Goal: Information Seeking & Learning: Learn about a topic

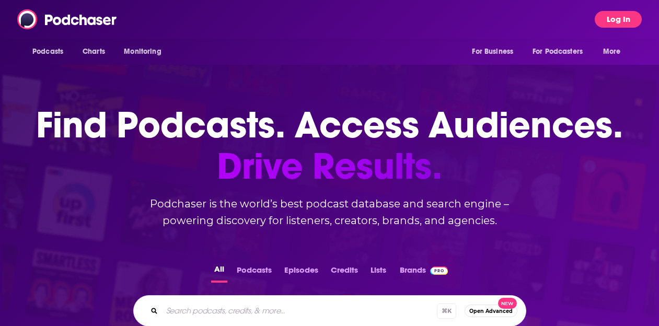
click at [618, 25] on button "Log In" at bounding box center [617, 19] width 47 height 17
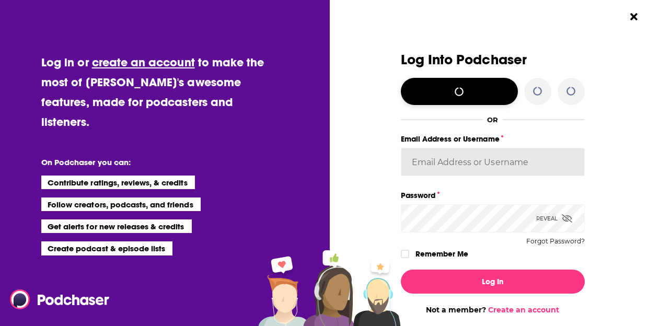
type input "simonkids1"
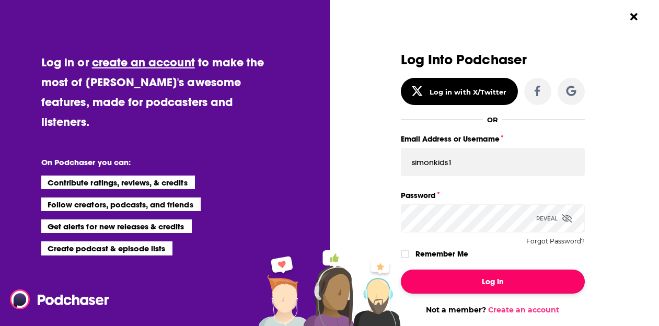
click at [502, 284] on button "Log In" at bounding box center [493, 282] width 184 height 24
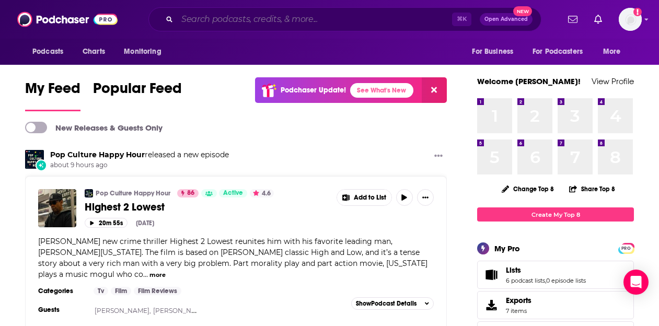
click at [266, 16] on input "Search podcasts, credits, & more..." at bounding box center [314, 19] width 275 height 17
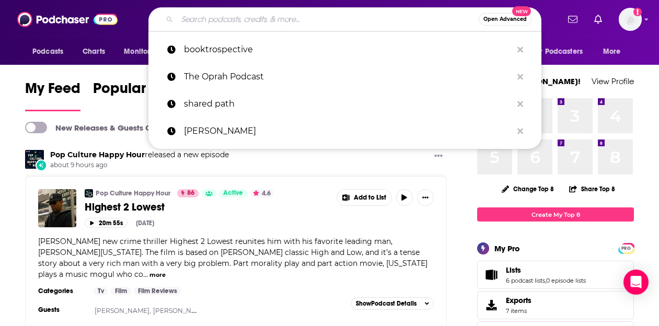
paste input "Deconstructionists Podcast"
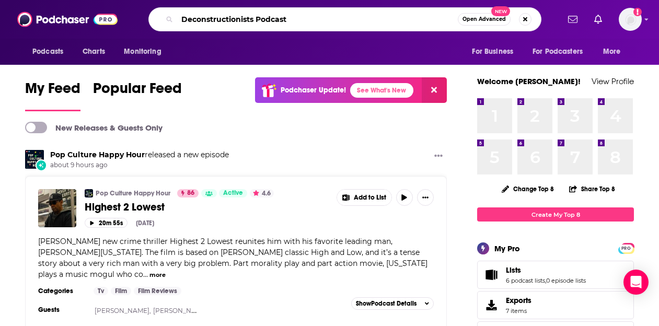
click at [182, 20] on input "Deconstructionists Podcast" at bounding box center [317, 19] width 281 height 17
type input "THE Deconstructionists Podcast"
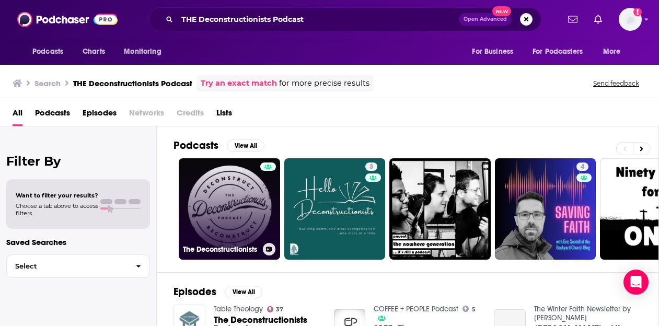
click at [256, 206] on link "The Deconstructionists" at bounding box center [229, 208] width 101 height 101
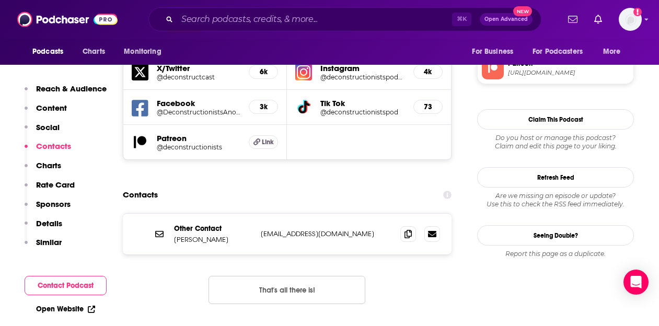
scroll to position [1022, 0]
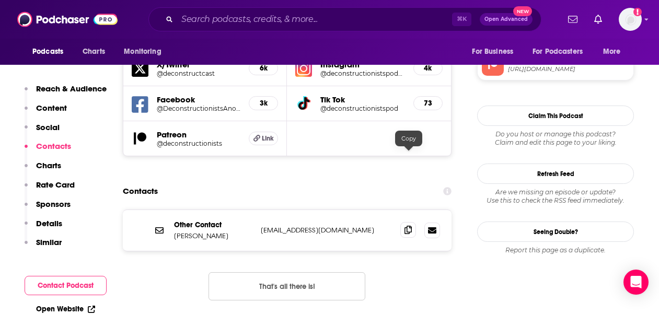
click at [408, 226] on icon at bounding box center [407, 230] width 7 height 8
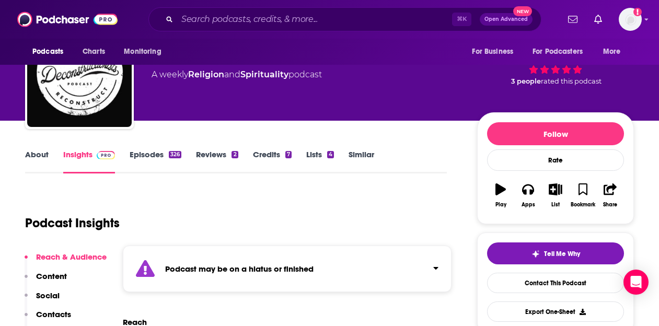
scroll to position [0, 0]
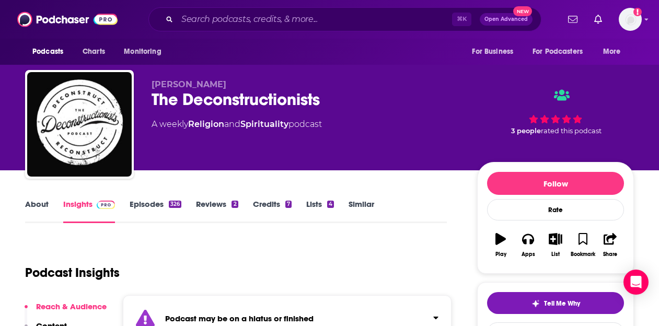
click at [361, 9] on div "⌘ K Open Advanced New" at bounding box center [344, 19] width 393 height 24
click at [349, 13] on input "Search podcasts, credits, & more..." at bounding box center [314, 19] width 275 height 17
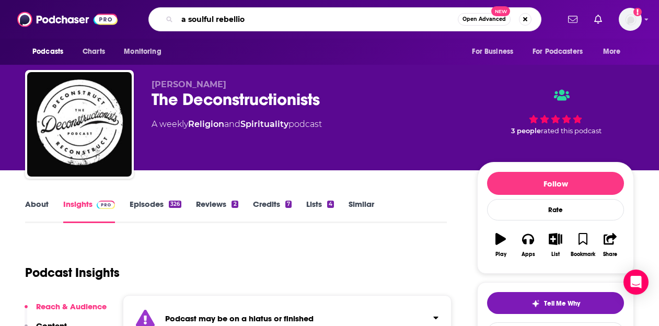
type input "a soulful rebellion"
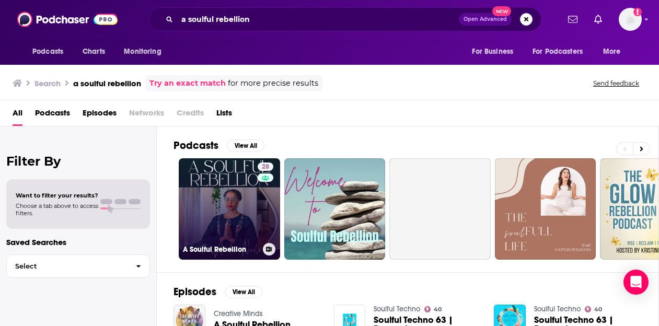
click at [223, 214] on link "28 A Soulful Rebellion" at bounding box center [229, 208] width 101 height 101
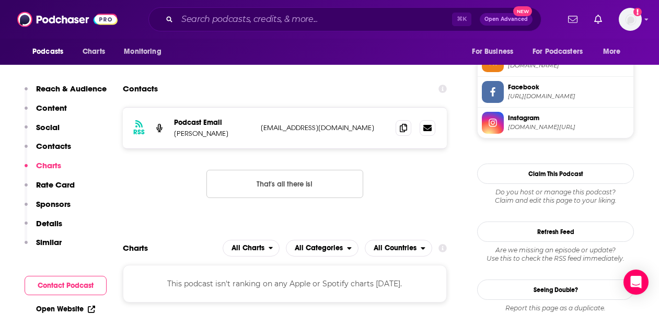
scroll to position [786, 0]
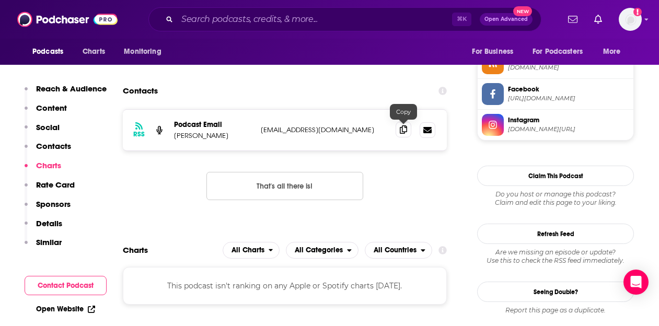
click at [406, 130] on icon at bounding box center [403, 129] width 7 height 8
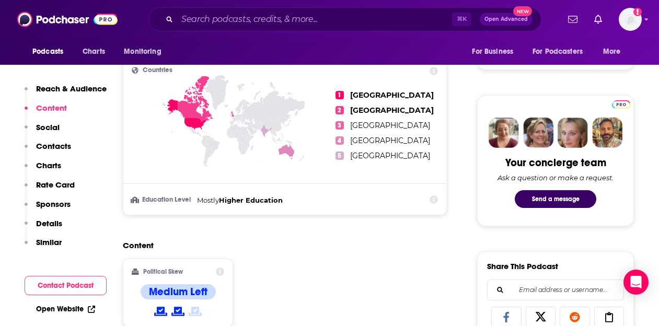
scroll to position [0, 0]
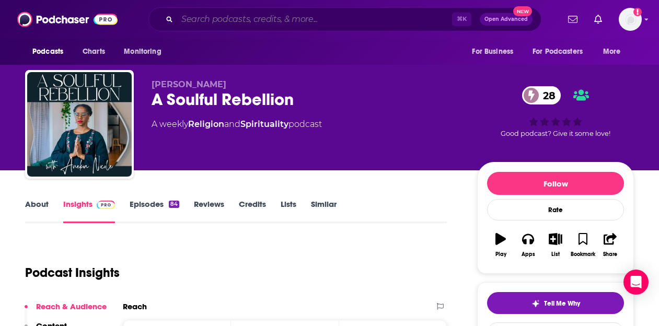
click at [284, 16] on input "Search podcasts, credits, & more..." at bounding box center [314, 19] width 275 height 17
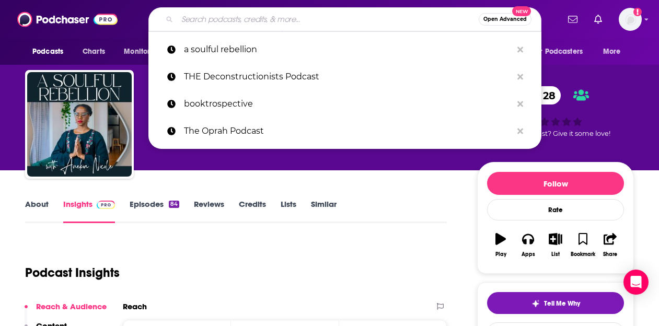
paste input "You Have Permission"
type input "You Have Permission"
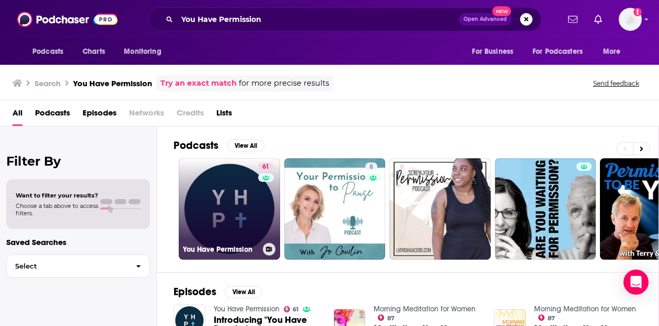
click at [220, 198] on link "61 You Have Permission" at bounding box center [229, 208] width 101 height 101
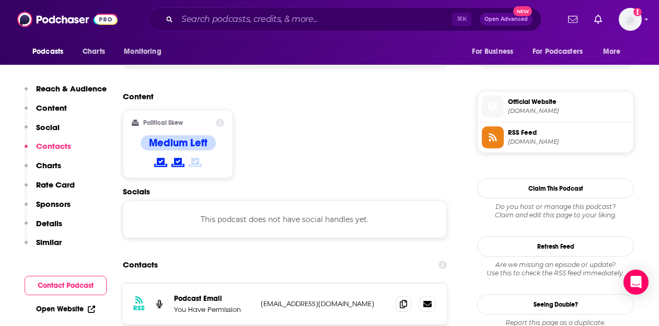
scroll to position [893, 0]
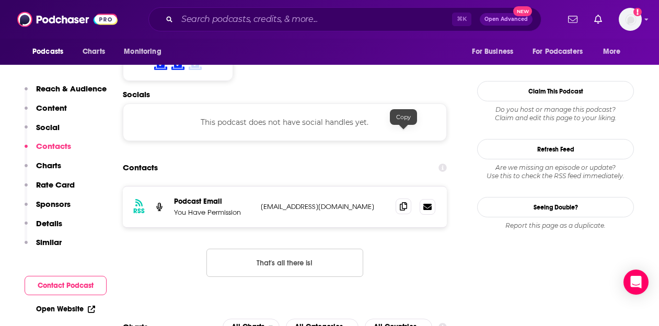
click at [401, 202] on icon at bounding box center [403, 206] width 7 height 8
click at [272, 10] on div "⌘ K Open Advanced New" at bounding box center [344, 19] width 393 height 24
click at [265, 19] on input "Search podcasts, credits, & more..." at bounding box center [314, 19] width 275 height 17
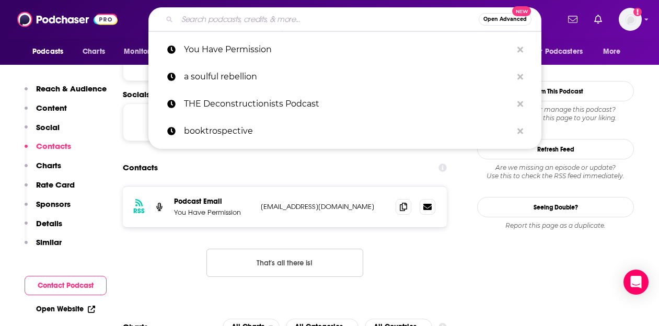
paste input "The Liturgists Podcast"
type input "The Liturgists Podcast"
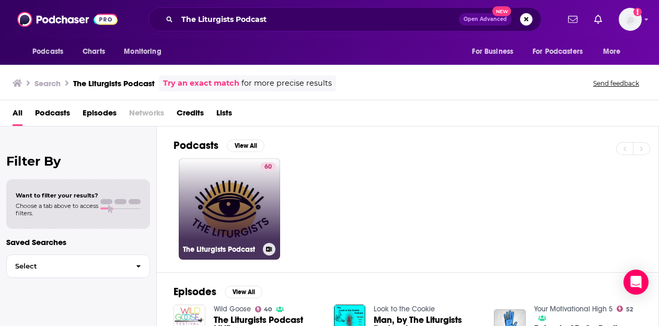
click at [221, 222] on link "60 The Liturgists Podcast" at bounding box center [229, 208] width 101 height 101
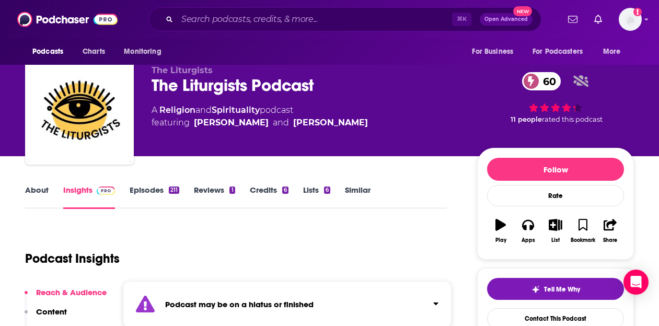
scroll to position [16, 0]
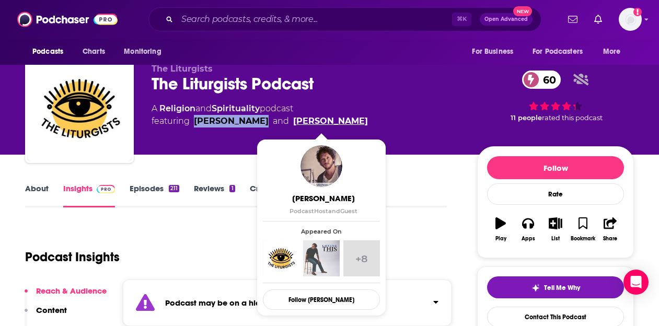
click at [328, 121] on link "Michael Gungor" at bounding box center [330, 121] width 75 height 13
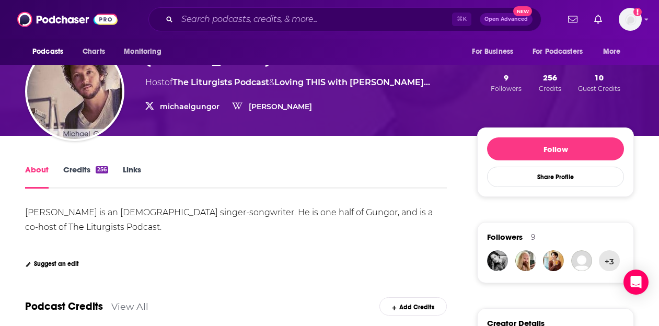
scroll to position [90, 0]
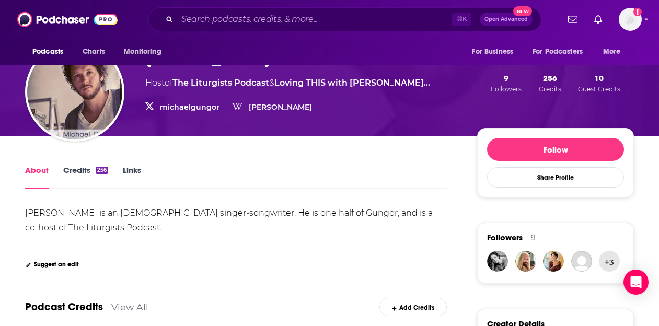
click at [176, 108] on link "michaelgungor" at bounding box center [190, 106] width 60 height 9
click at [295, 19] on input "Search podcasts, credits, & more..." at bounding box center [314, 19] width 275 height 17
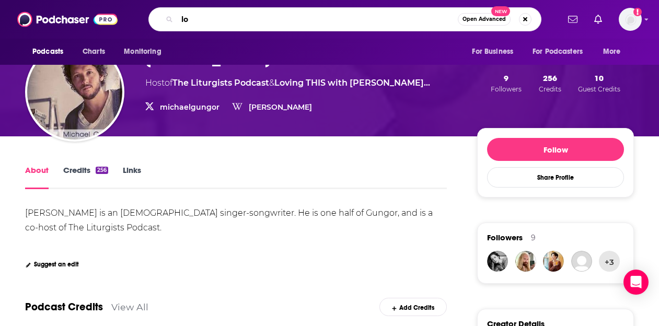
type input "lo"
click at [372, 87] on link "Loving THIS with Michael Gung…" at bounding box center [352, 83] width 156 height 10
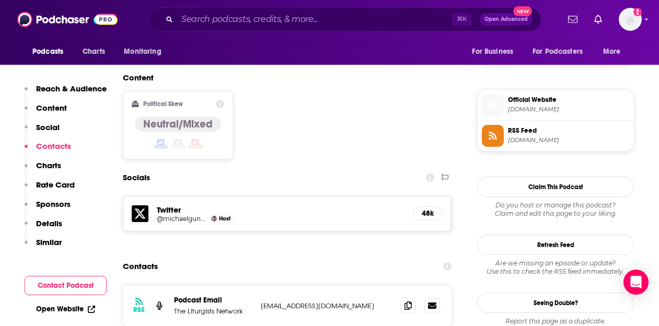
scroll to position [830, 0]
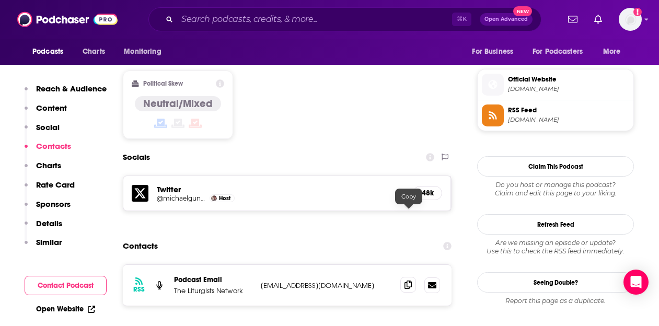
click at [413, 277] on span at bounding box center [408, 285] width 16 height 16
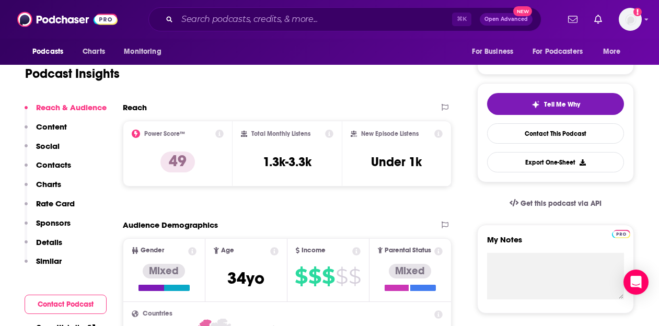
scroll to position [0, 0]
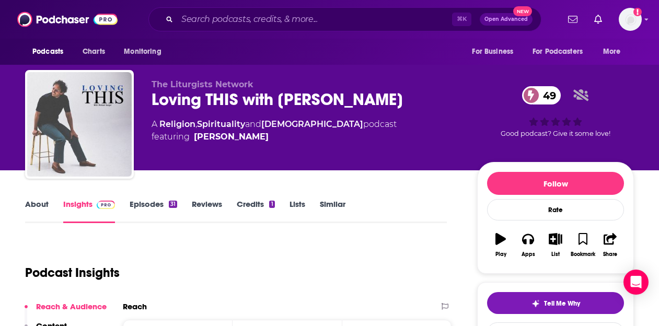
click at [221, 27] on div "⌘ K Open Advanced New" at bounding box center [344, 19] width 393 height 24
click at [214, 22] on input "Search podcasts, credits, & more..." at bounding box center [314, 19] width 275 height 17
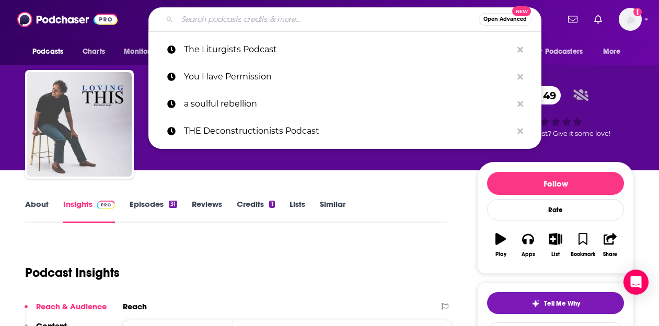
paste input "Seminary Dropout"
type input "Seminary Dropout"
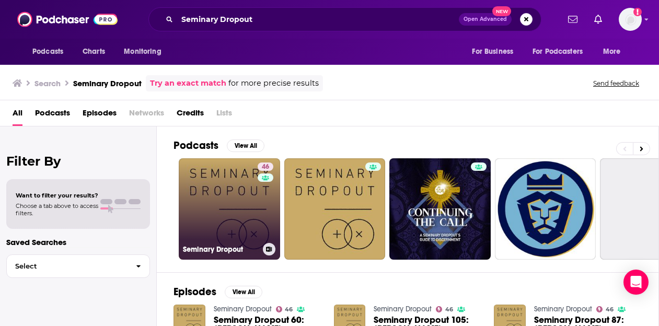
click at [213, 209] on link "46 Seminary Dropout" at bounding box center [229, 208] width 101 height 101
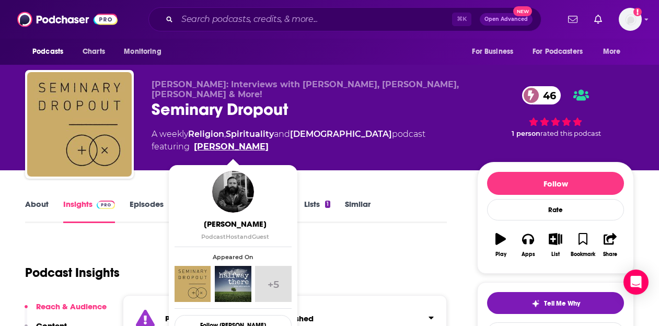
click at [238, 146] on link "Shane Blackshear" at bounding box center [231, 147] width 75 height 13
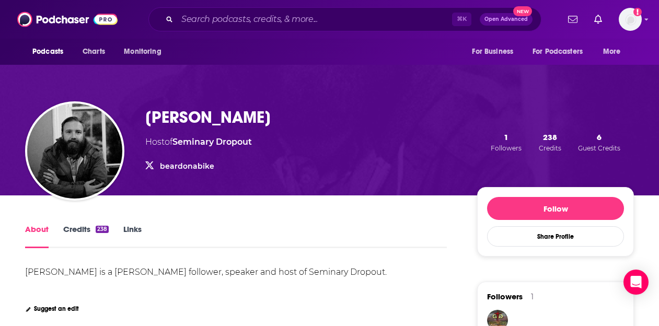
scroll to position [16, 0]
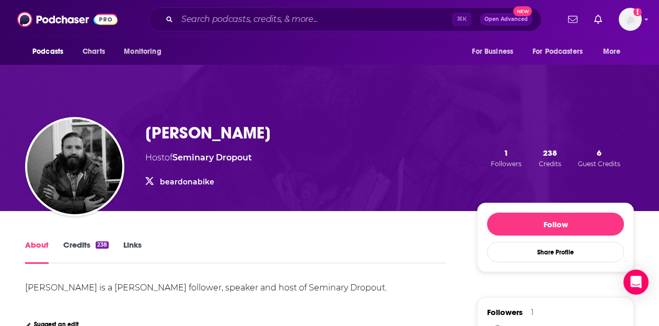
click at [180, 180] on link "beardonabike" at bounding box center [187, 181] width 54 height 9
click at [251, 14] on input "Search podcasts, credits, & more..." at bounding box center [314, 19] width 275 height 17
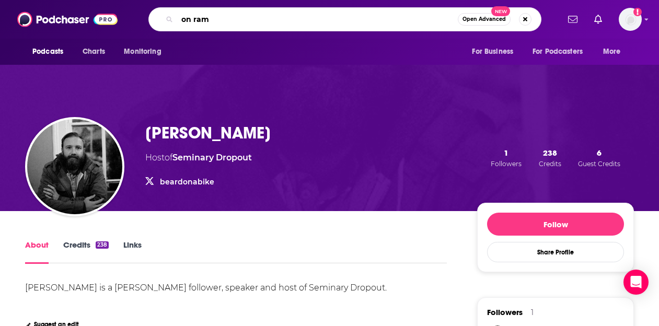
type input "on ramp"
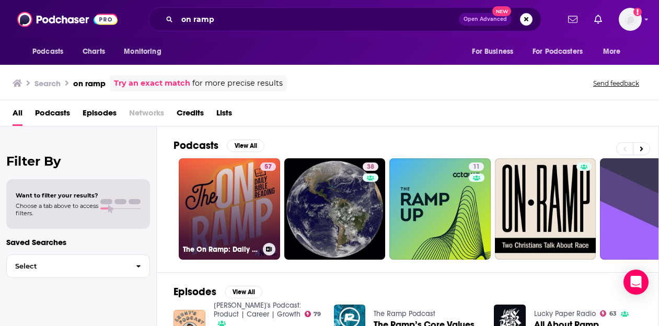
click at [220, 214] on link "57 The On Ramp: Daily Bible Reading" at bounding box center [229, 208] width 101 height 101
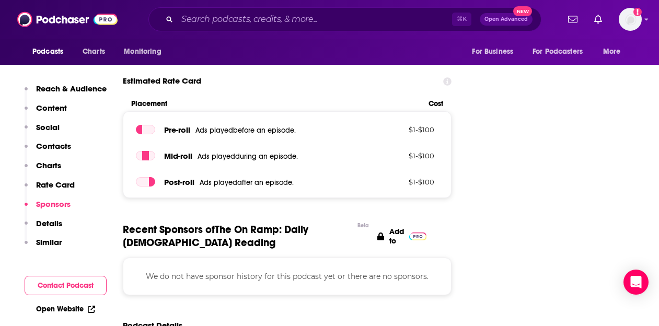
scroll to position [1184, 0]
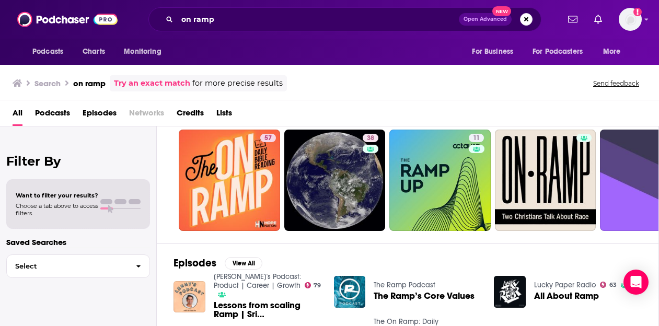
scroll to position [29, 0]
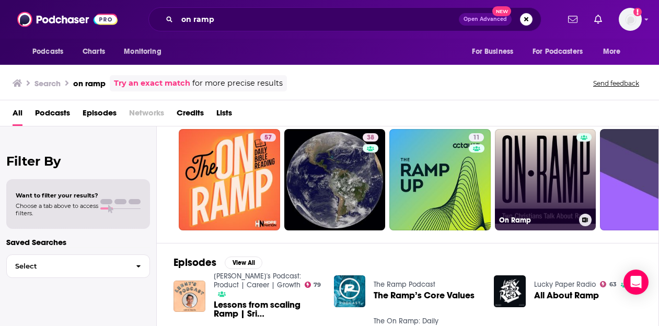
click at [566, 181] on link "On Ramp" at bounding box center [545, 179] width 101 height 101
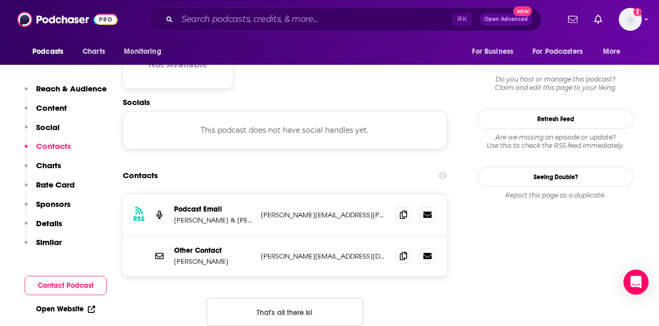
scroll to position [936, 0]
click at [416, 206] on div at bounding box center [415, 214] width 40 height 16
click at [404, 209] on icon at bounding box center [403, 213] width 7 height 8
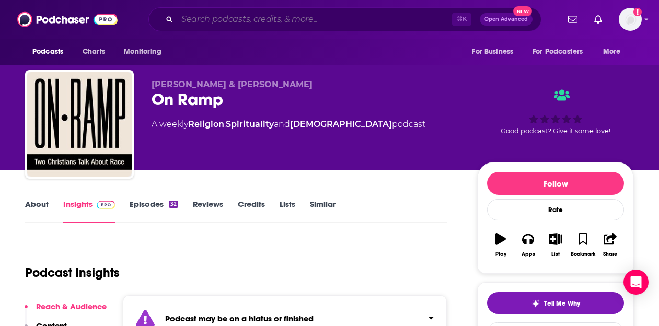
click at [215, 13] on input "Search podcasts, credits, & more..." at bounding box center [314, 19] width 275 height 17
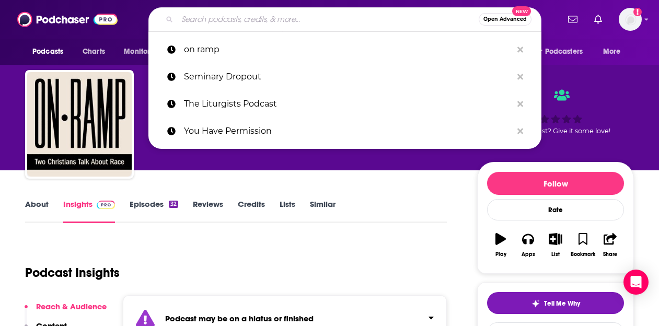
paste input "Reclaiming My Theology"
type input "Reclaiming My Theology"
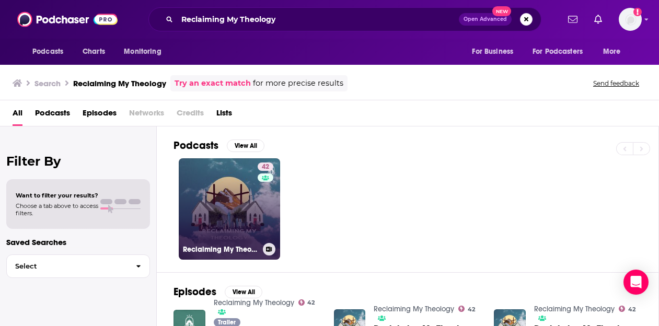
click at [203, 206] on link "42 Reclaiming My Theology" at bounding box center [229, 208] width 101 height 101
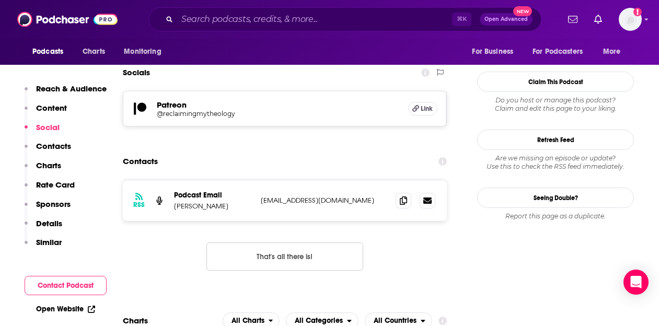
scroll to position [952, 0]
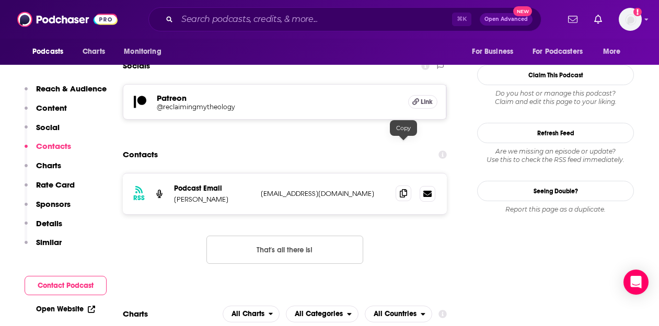
click at [404, 189] on icon at bounding box center [403, 193] width 7 height 8
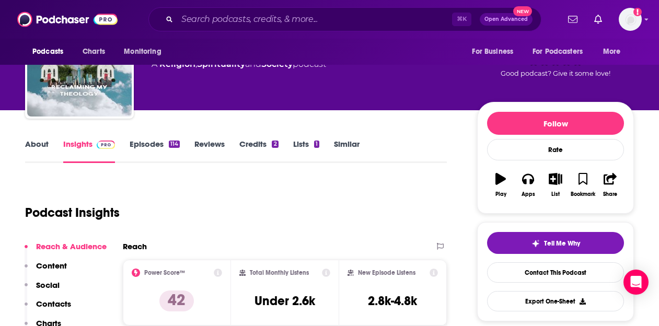
scroll to position [0, 0]
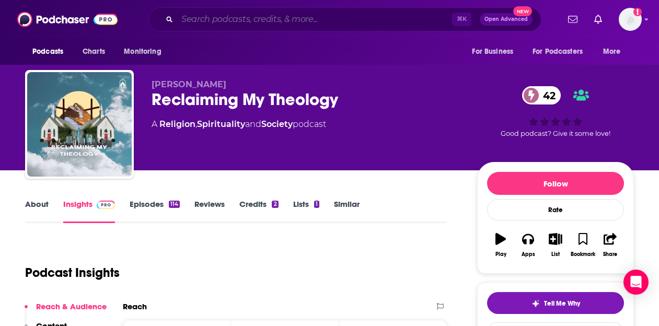
click at [256, 14] on input "Search podcasts, credits, & more..." at bounding box center [314, 19] width 275 height 17
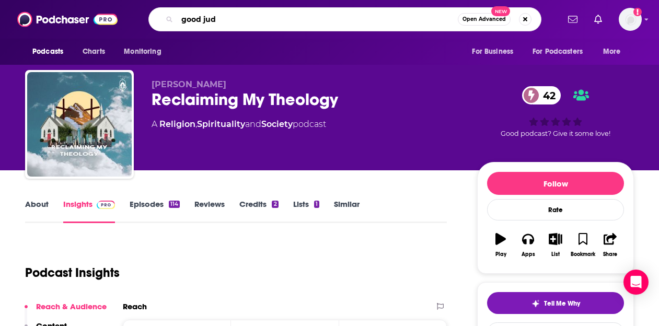
type input "good judy"
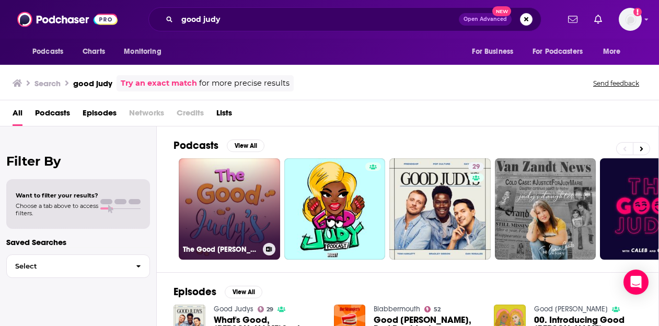
click at [223, 194] on link "The Good Judy's" at bounding box center [229, 208] width 101 height 101
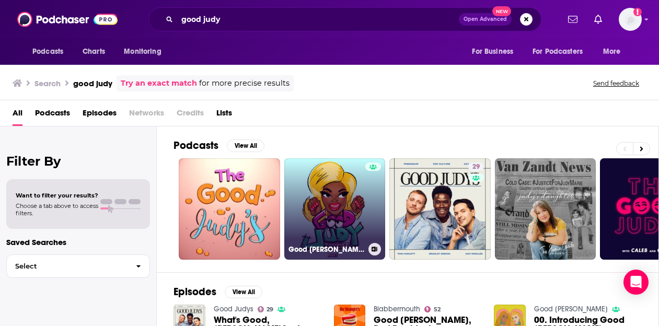
click at [335, 179] on link "Good Judy" at bounding box center [334, 208] width 101 height 101
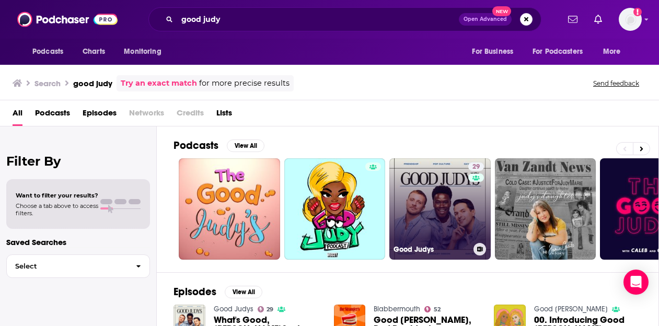
click at [442, 212] on link "29 Good Judys" at bounding box center [439, 208] width 101 height 101
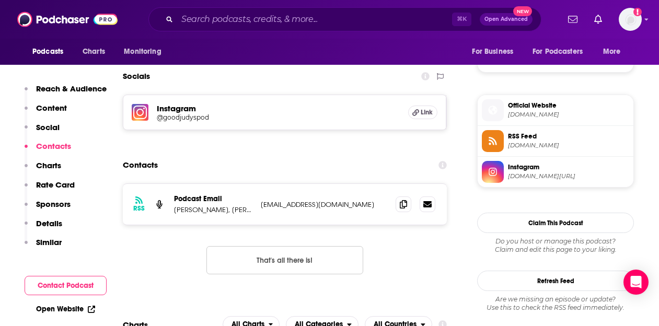
scroll to position [767, 0]
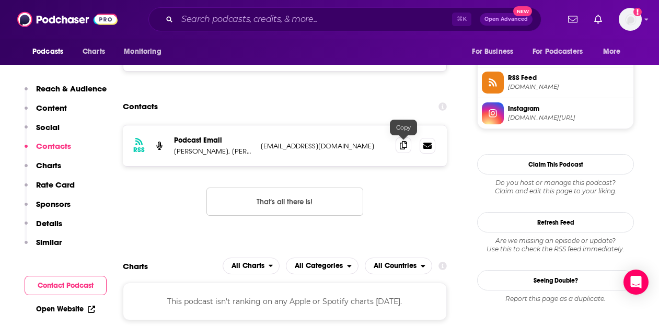
click at [404, 148] on icon at bounding box center [403, 145] width 7 height 8
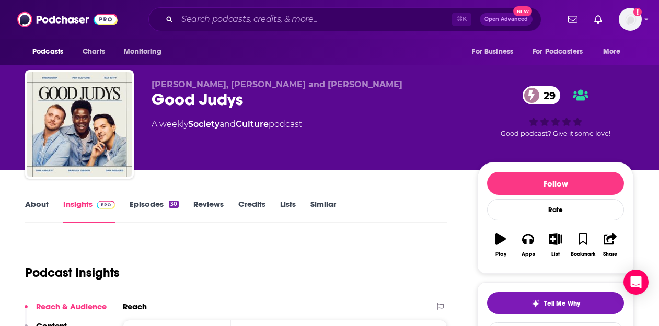
click at [392, 116] on div "Bradley Gibson, Dan Rosales and Tom Hamlett Good Judys 29 A weekly Society and …" at bounding box center [305, 121] width 309 height 84
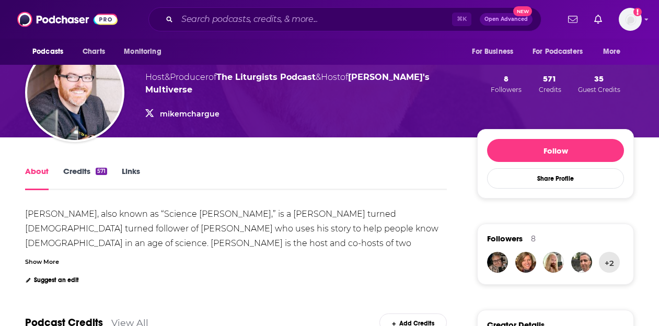
scroll to position [76, 0]
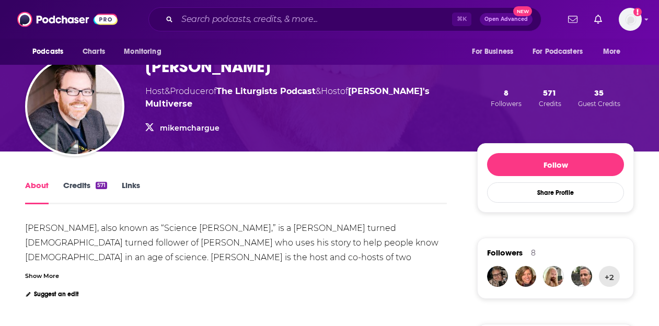
click at [125, 185] on link "Links" at bounding box center [131, 192] width 18 height 24
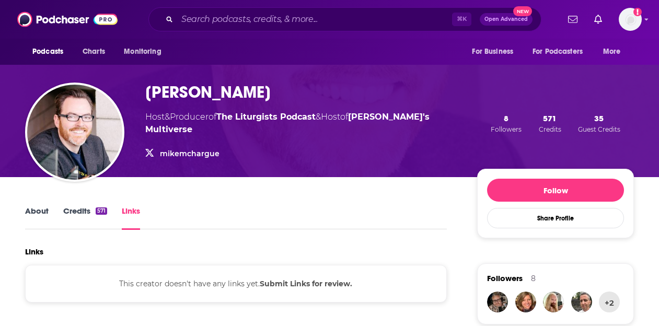
scroll to position [49, 0]
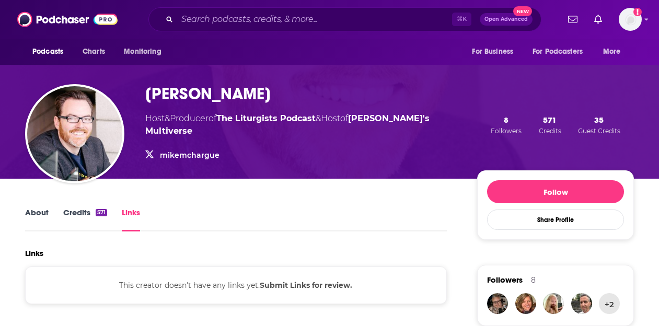
click at [202, 150] on link "mikemchargue" at bounding box center [190, 154] width 60 height 9
click at [37, 215] on link "About" at bounding box center [37, 219] width 24 height 24
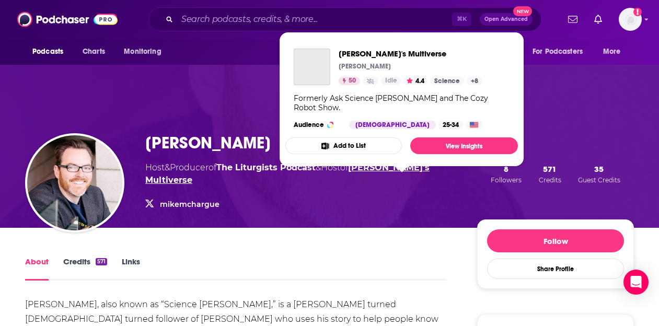
click at [393, 173] on link "[PERSON_NAME]'s Multiverse" at bounding box center [287, 173] width 284 height 22
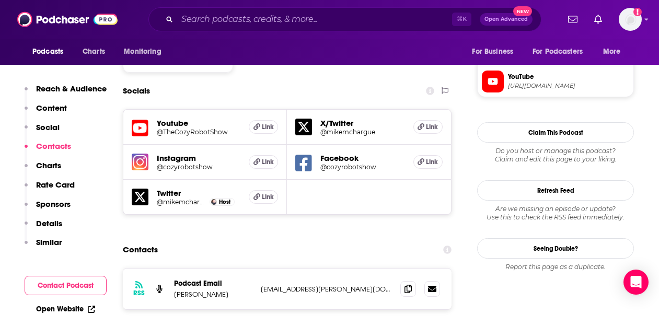
scroll to position [980, 0]
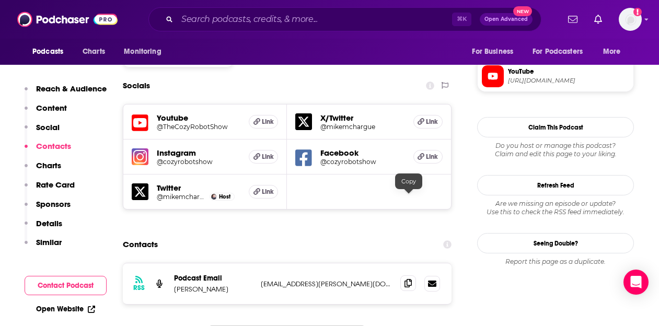
click at [407, 279] on icon at bounding box center [407, 283] width 7 height 8
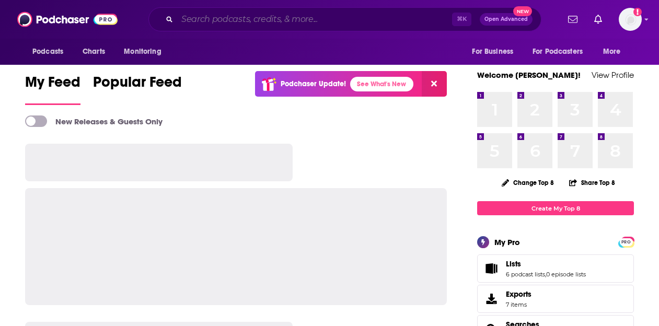
click at [353, 23] on input "Search podcasts, credits, & more..." at bounding box center [314, 19] width 275 height 17
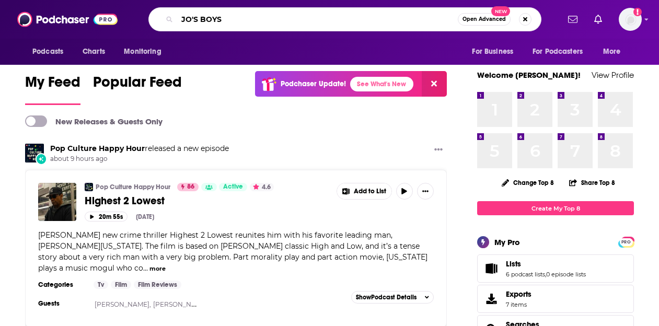
type input "JO'S BOYS"
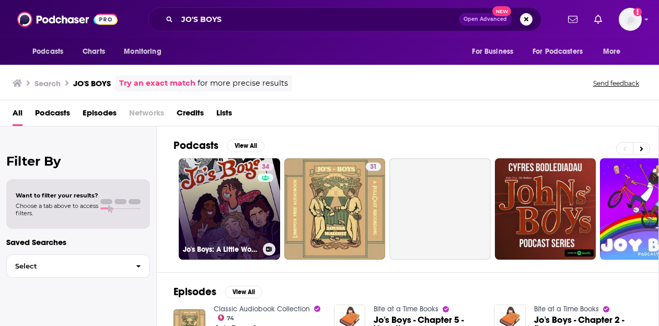
click at [231, 188] on link "34 Jo's Boys: A Little Women Podcast" at bounding box center [229, 208] width 101 height 101
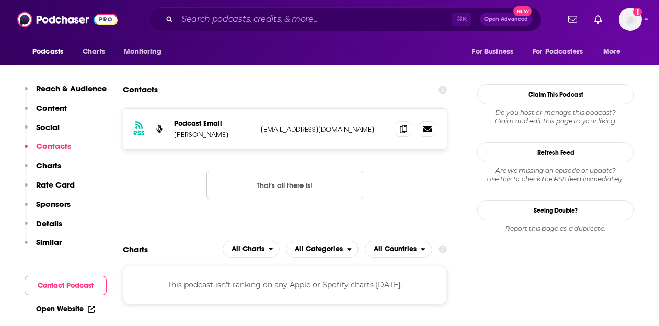
scroll to position [891, 0]
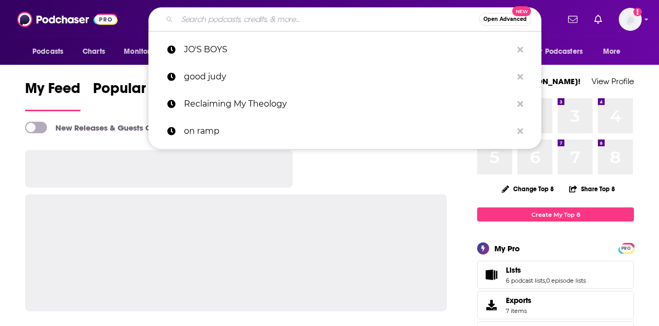
click at [246, 24] on input "Search podcasts, credits, & more..." at bounding box center [327, 19] width 301 height 17
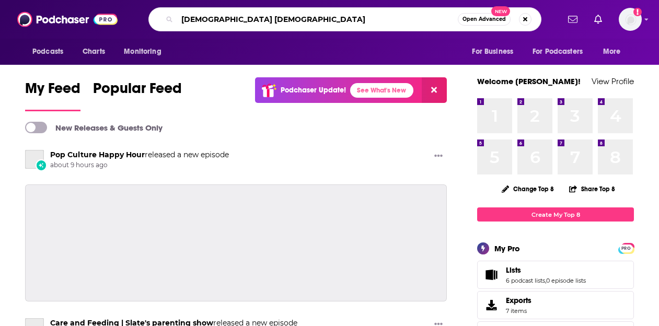
type input "queer muslim"
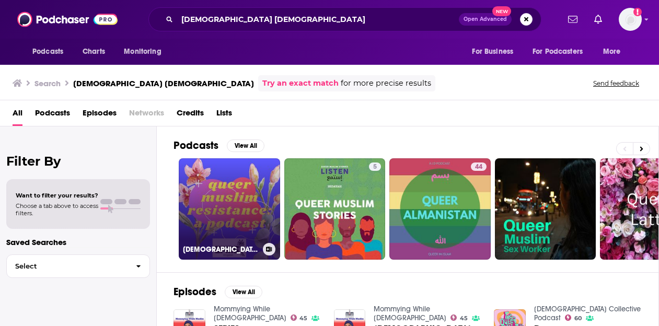
click at [217, 165] on link "queer muslim resistance" at bounding box center [229, 208] width 101 height 101
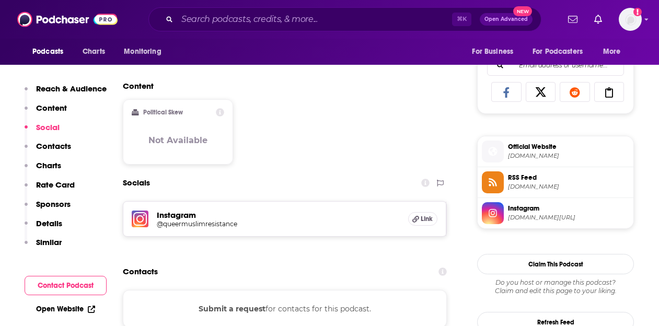
scroll to position [729, 0]
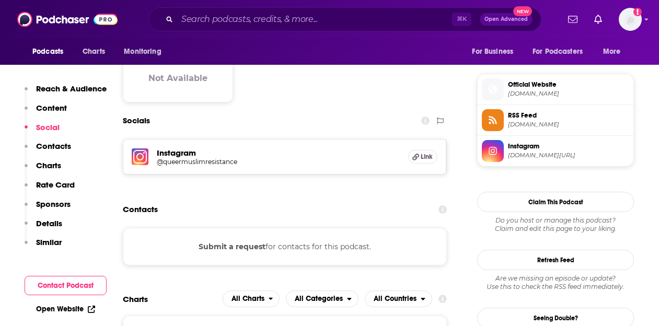
click at [209, 161] on h5 "@queermuslimresistance" at bounding box center [240, 162] width 167 height 8
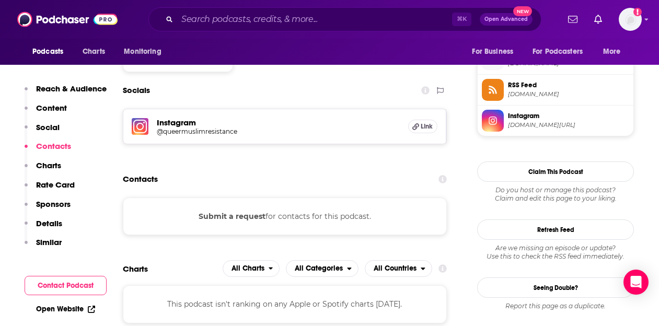
scroll to position [772, 0]
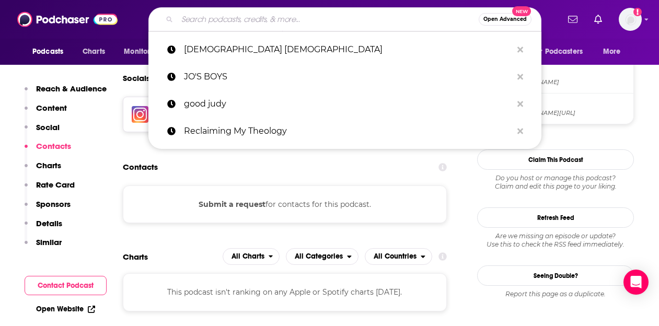
click at [252, 20] on input "Search podcasts, credits, & more..." at bounding box center [327, 19] width 301 height 17
paste input "Istame'a"
type input "Istame'a"
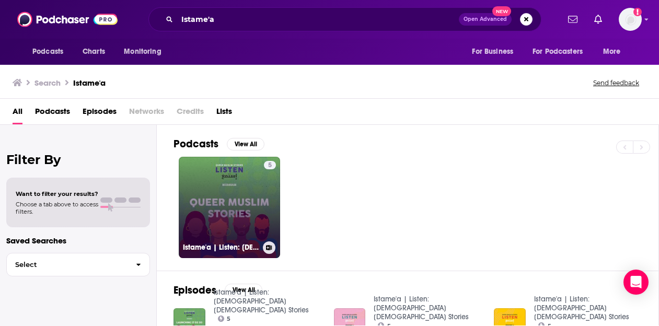
click at [231, 189] on link "5 Istame'a | Listen: Queer Muslim Stories" at bounding box center [229, 207] width 101 height 101
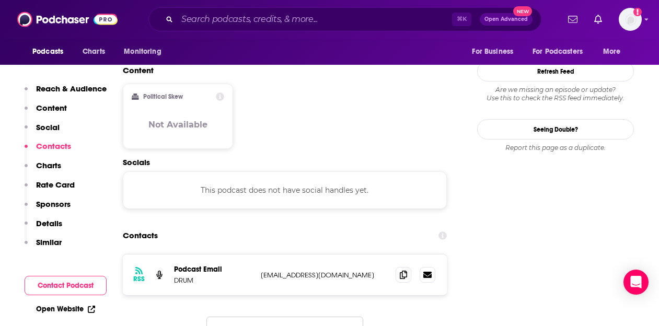
scroll to position [890, 0]
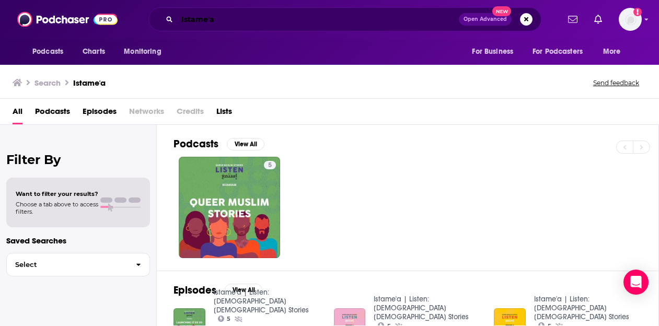
click at [271, 15] on input "Istame'a" at bounding box center [318, 19] width 282 height 17
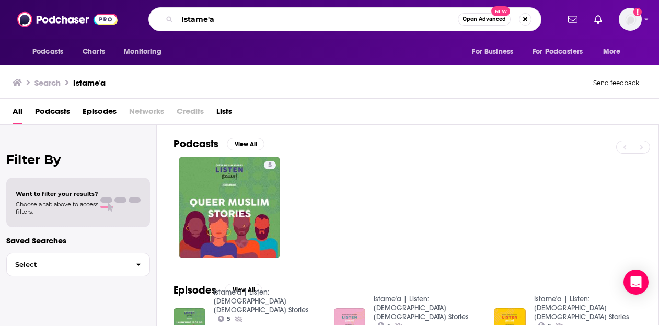
click at [271, 15] on input "Istame'a" at bounding box center [317, 19] width 281 height 17
paste input "Hidden Voices: The Lives of LGBT Muslims"
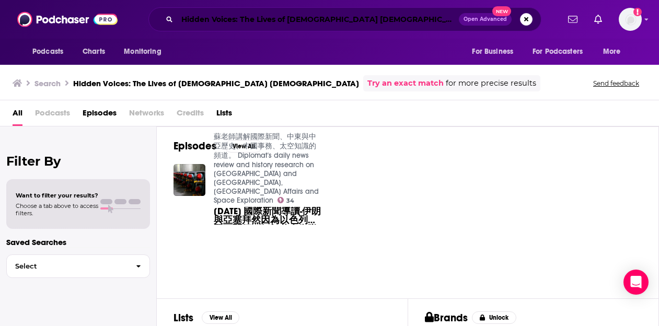
click at [307, 27] on input "Hidden Voices: The Lives of LGBT Muslims" at bounding box center [318, 19] width 282 height 17
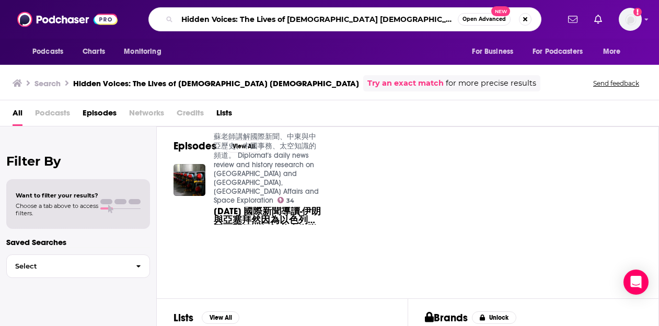
drag, startPoint x: 240, startPoint y: 19, endPoint x: 425, endPoint y: 27, distance: 185.6
click at [425, 26] on input "Hidden Voices: The Lives of LGBT Muslims" at bounding box center [317, 19] width 281 height 17
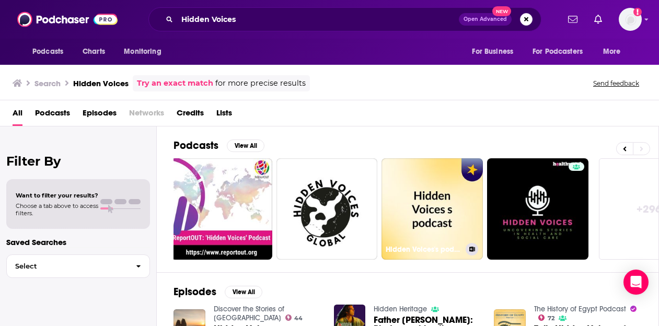
scroll to position [0, 474]
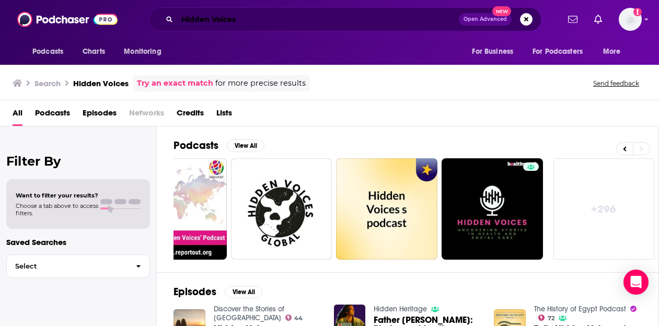
click at [324, 21] on input "Hidden Voices" at bounding box center [318, 19] width 282 height 17
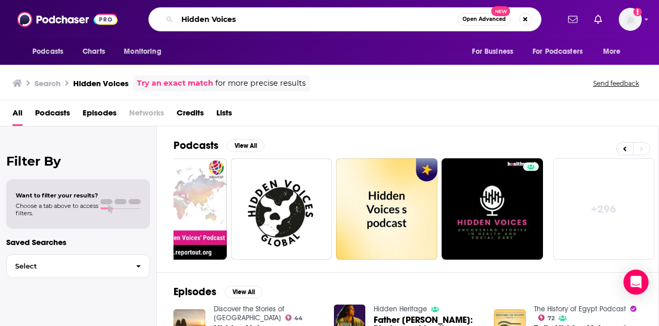
click at [324, 21] on input "Hidden Voices" at bounding box center [317, 19] width 281 height 17
type input "what the faith"
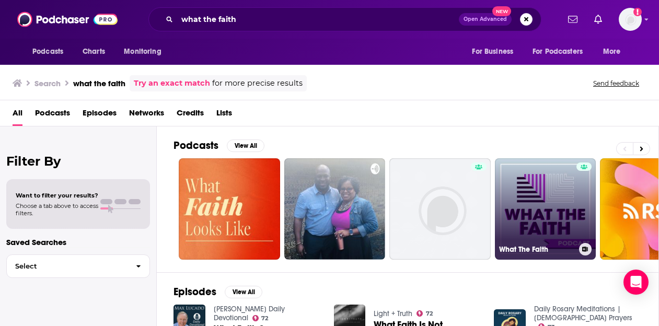
click at [564, 187] on link "What The Faith" at bounding box center [545, 208] width 101 height 101
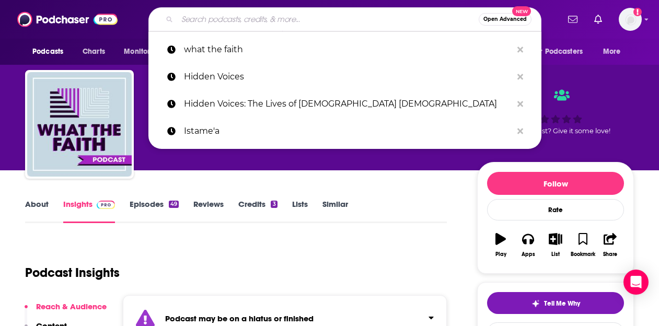
click at [296, 18] on input "Search podcasts, credits, & more..." at bounding box center [327, 19] width 301 height 17
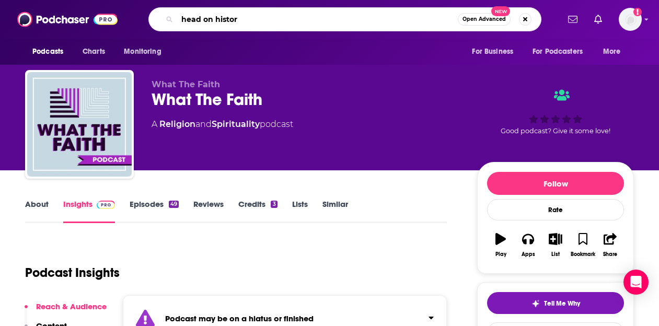
type input "head on history"
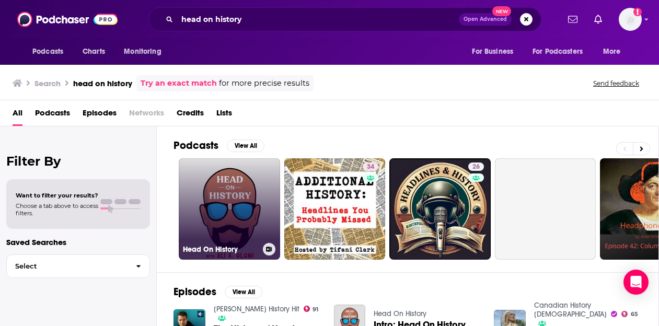
click at [225, 208] on link "Head On History" at bounding box center [229, 208] width 101 height 101
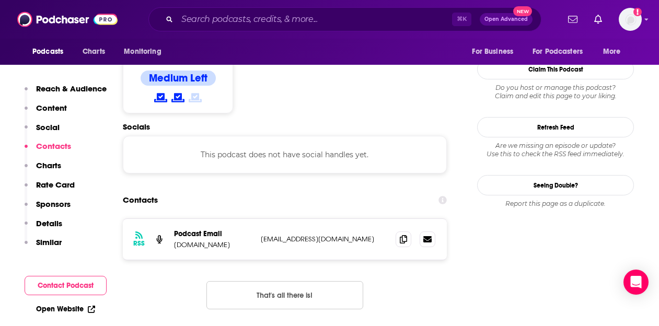
scroll to position [927, 0]
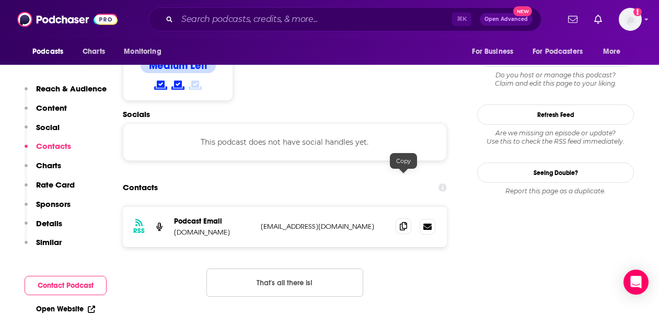
click at [404, 222] on icon at bounding box center [403, 226] width 7 height 8
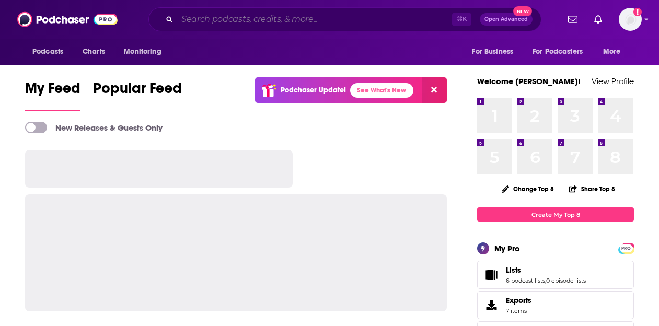
click at [291, 20] on input "Search podcasts, credits, & more..." at bounding box center [314, 19] width 275 height 17
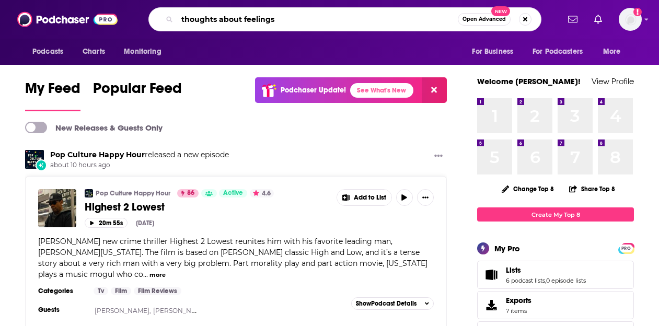
type input "thoughts about feelings"
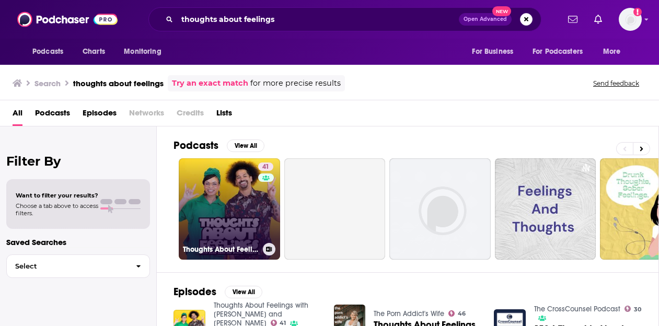
click at [223, 201] on link "41 Thoughts About Feelings with Blair Imani and Mychal Threets" at bounding box center [229, 208] width 101 height 101
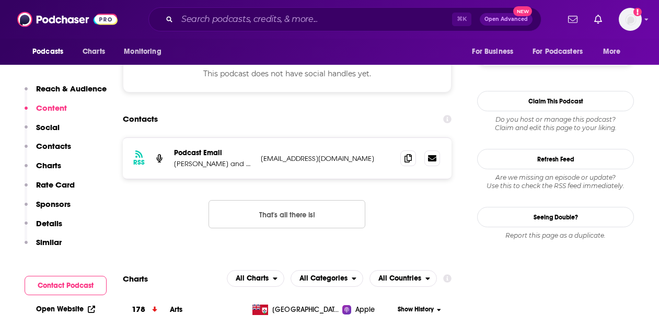
scroll to position [804, 0]
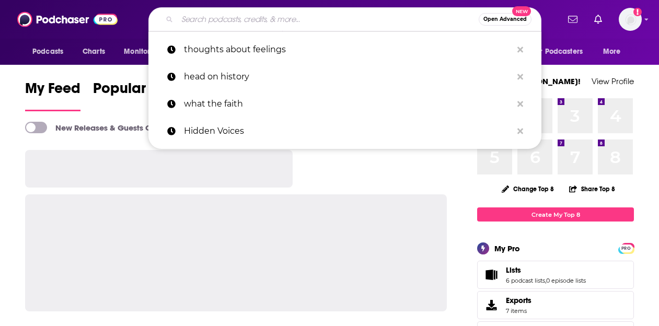
click at [232, 17] on input "Search podcasts, credits, & more..." at bounding box center [327, 19] width 301 height 17
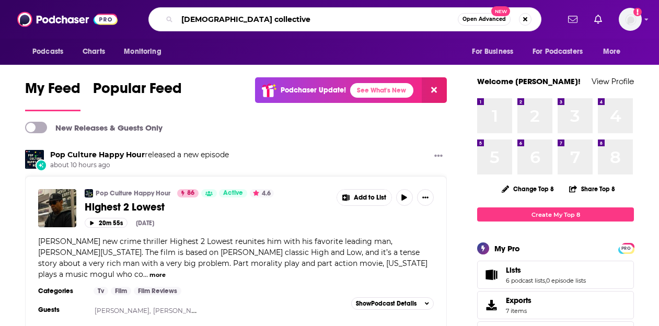
type input "[DEMOGRAPHIC_DATA] collective"
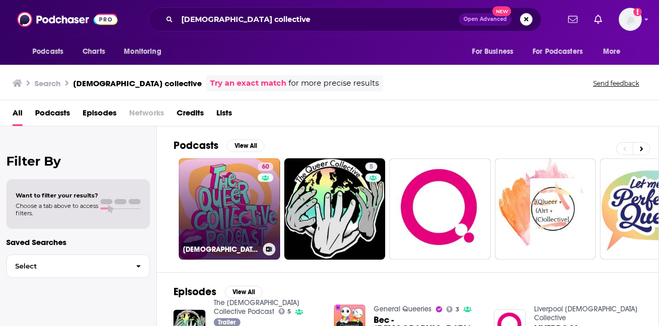
click at [238, 198] on link "60 [DEMOGRAPHIC_DATA] Collective Podcast" at bounding box center [229, 208] width 101 height 101
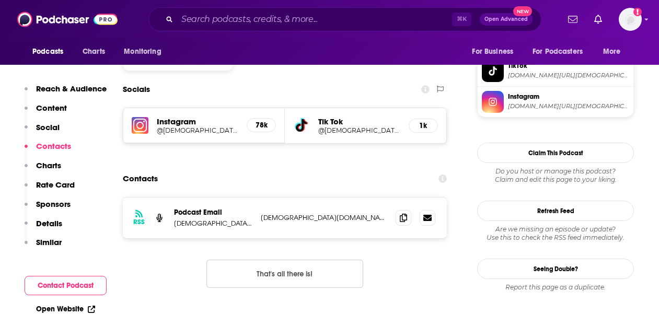
scroll to position [921, 0]
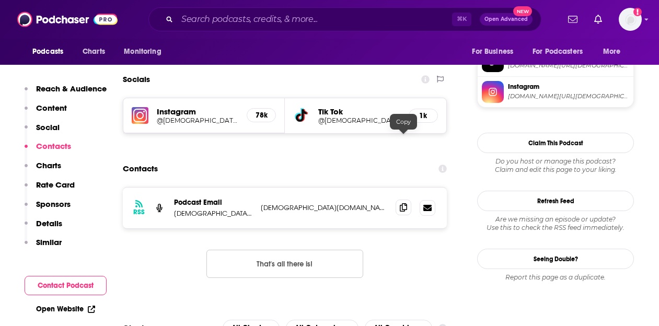
click at [404, 203] on icon at bounding box center [403, 207] width 7 height 8
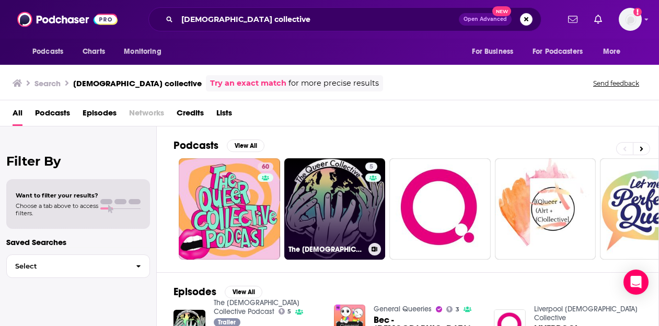
click at [319, 159] on link "5 The [DEMOGRAPHIC_DATA] Collective Podcast" at bounding box center [334, 208] width 101 height 101
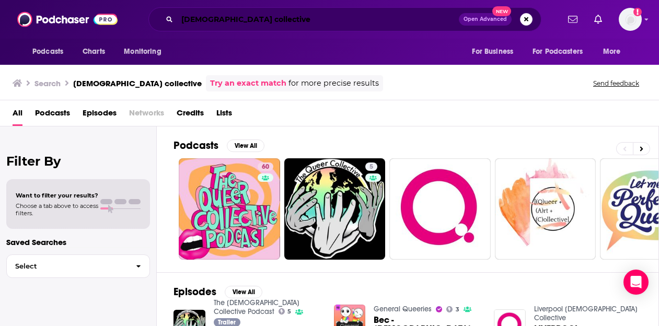
click at [297, 21] on input "[DEMOGRAPHIC_DATA] collective" at bounding box center [318, 19] width 282 height 17
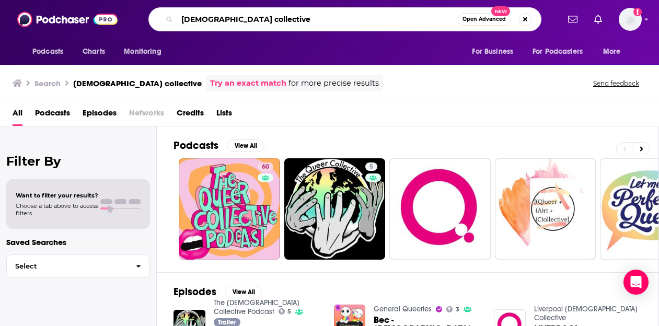
click at [297, 21] on input "[DEMOGRAPHIC_DATA] collective" at bounding box center [317, 19] width 281 height 17
paste input "A Way Beyond the Rainbow"
type input "A Way Beyond the Rainbow"
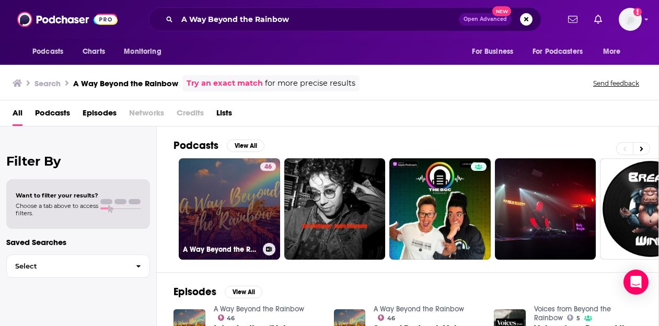
click at [236, 204] on link "46 A Way Beyond the Rainbow" at bounding box center [229, 208] width 101 height 101
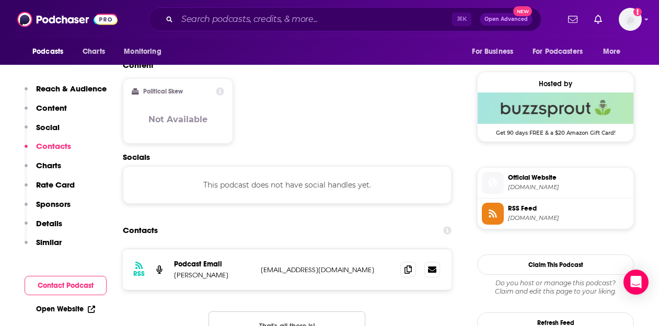
scroll to position [817, 0]
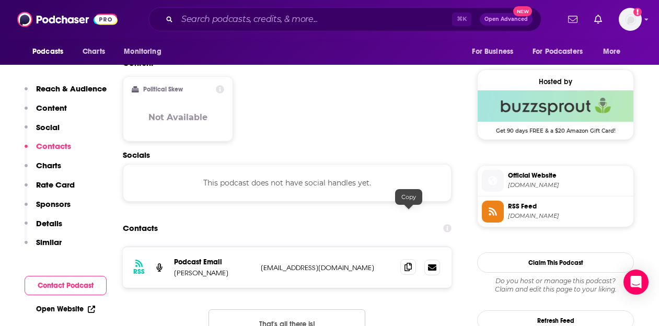
click at [413, 259] on span at bounding box center [408, 267] width 16 height 16
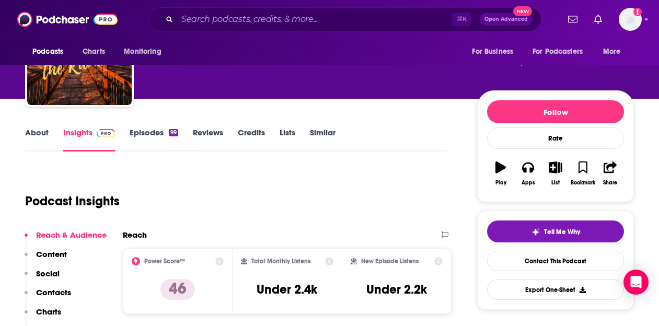
scroll to position [0, 0]
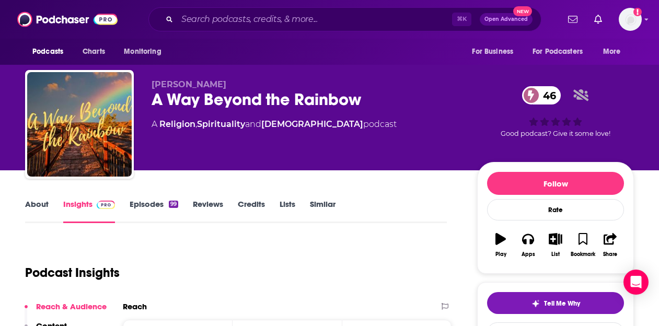
click at [41, 200] on link "About" at bounding box center [37, 211] width 24 height 24
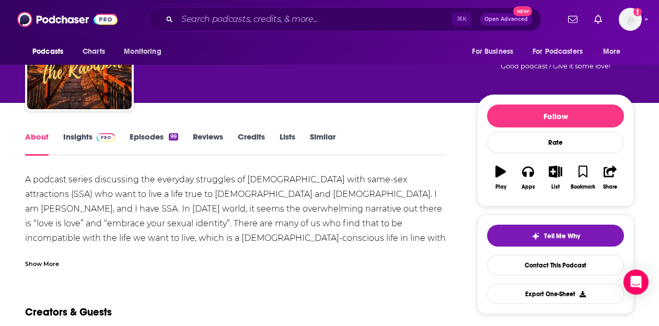
scroll to position [70, 0]
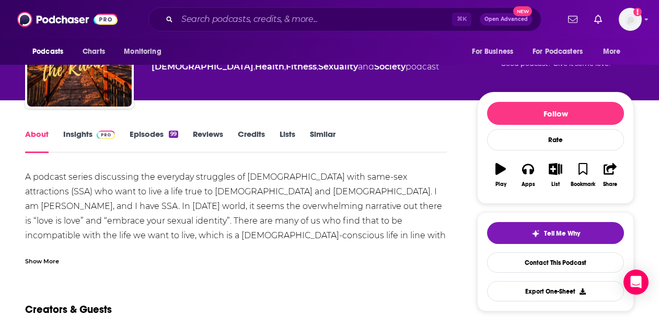
click at [49, 264] on div "Show More" at bounding box center [42, 260] width 34 height 10
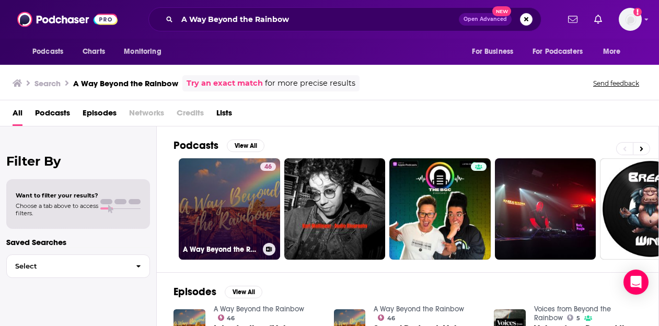
click at [231, 182] on link "46 A Way Beyond the Rainbow" at bounding box center [229, 208] width 101 height 101
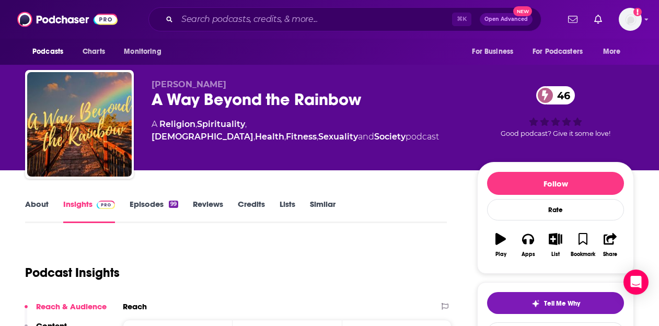
click at [253, 132] on link "[DEMOGRAPHIC_DATA]" at bounding box center [202, 137] width 102 height 10
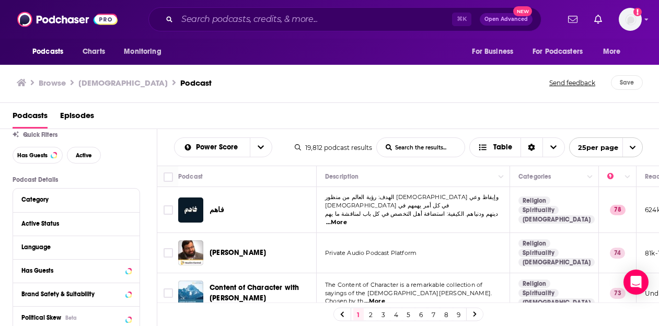
scroll to position [45, 0]
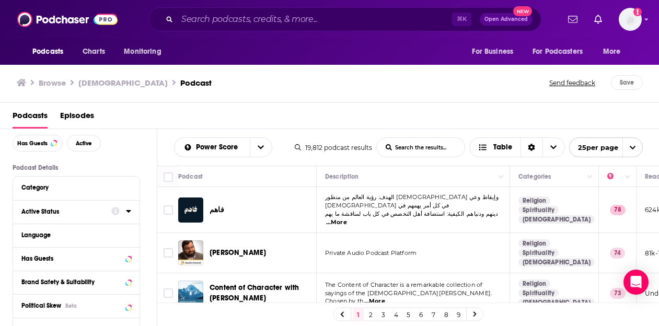
click at [56, 214] on div "Active Status" at bounding box center [62, 211] width 83 height 7
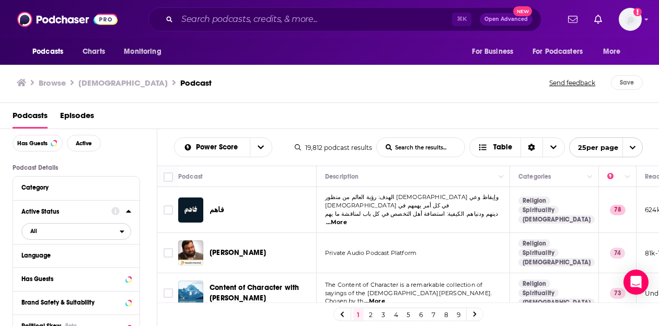
click at [33, 233] on span "All" at bounding box center [33, 231] width 7 height 6
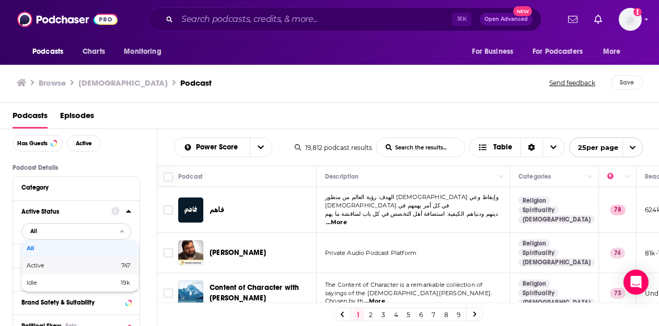
click at [42, 265] on span "Active" at bounding box center [54, 266] width 55 height 6
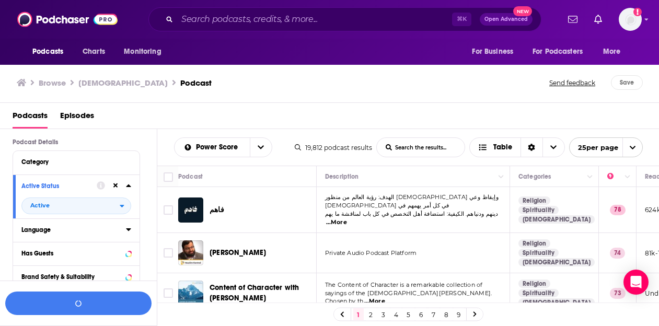
click at [66, 231] on div "Language" at bounding box center [70, 229] width 98 height 7
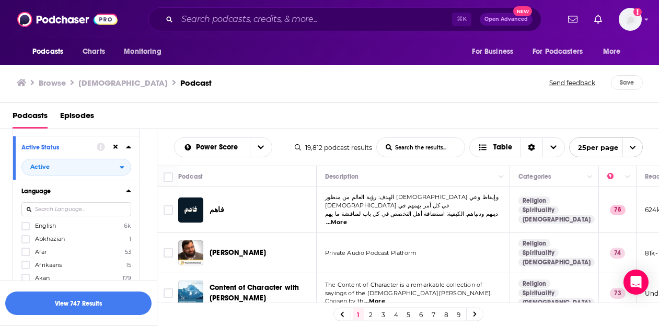
scroll to position [122, 0]
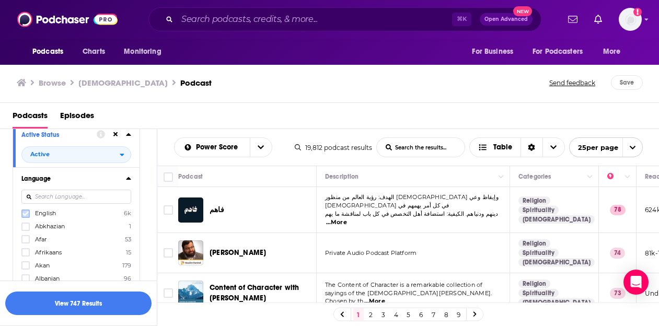
click at [21, 216] on label at bounding box center [25, 213] width 8 height 8
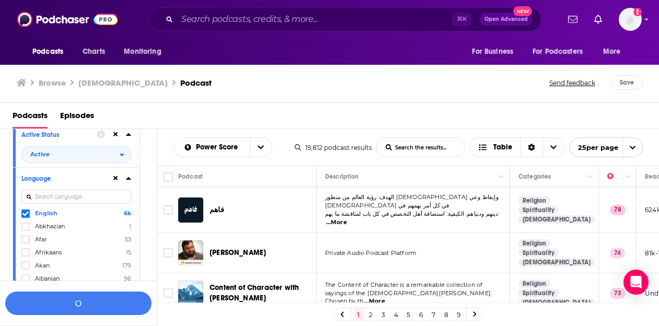
click at [125, 179] on div at bounding box center [121, 178] width 20 height 13
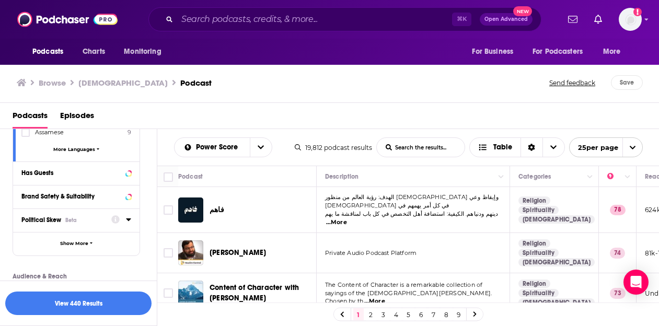
scroll to position [295, 0]
click at [101, 173] on div "Has Guests" at bounding box center [62, 171] width 83 height 7
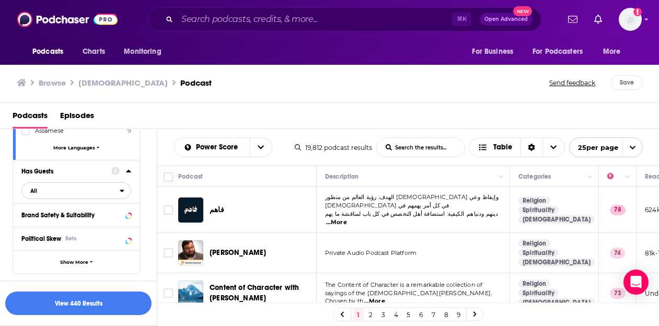
click at [33, 193] on span "All" at bounding box center [33, 191] width 7 height 6
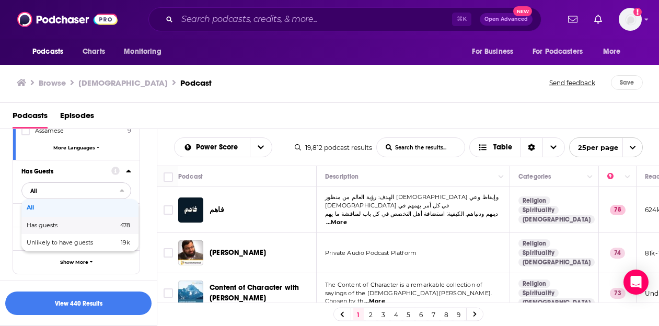
click at [42, 229] on div "Has guests 478" at bounding box center [79, 225] width 117 height 17
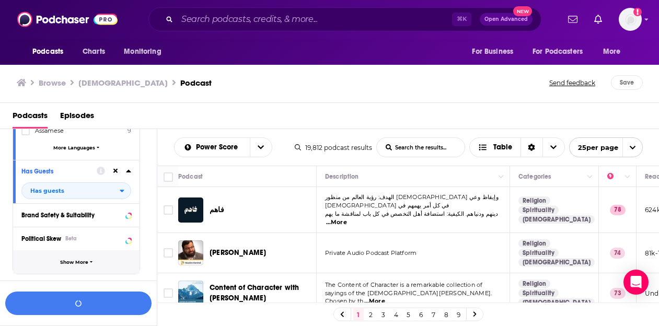
click at [91, 259] on button "Show More" at bounding box center [76, 262] width 126 height 24
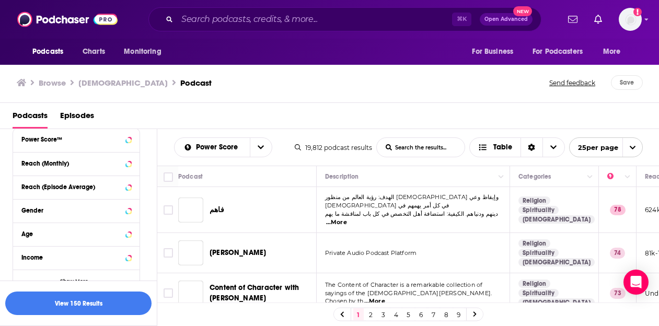
scroll to position [719, 0]
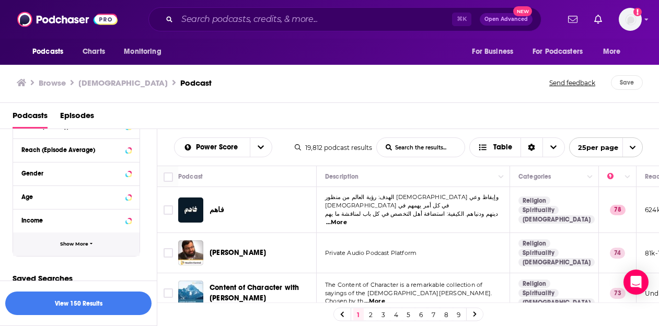
click at [77, 244] on span "Show More" at bounding box center [74, 244] width 28 height 6
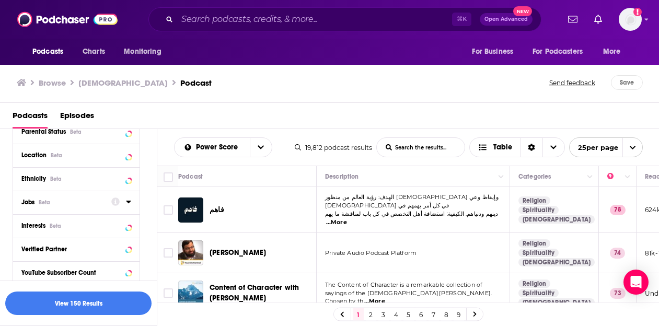
scroll to position [847, 0]
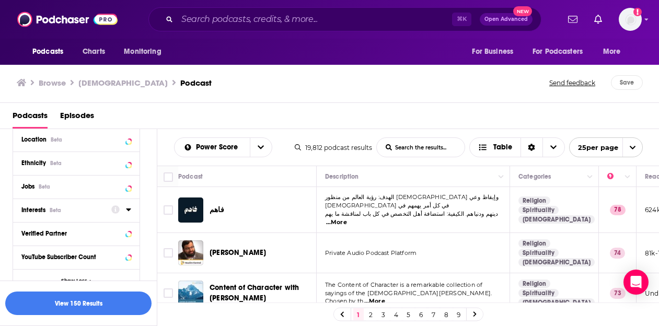
click at [88, 208] on div "Interests Beta" at bounding box center [62, 209] width 83 height 7
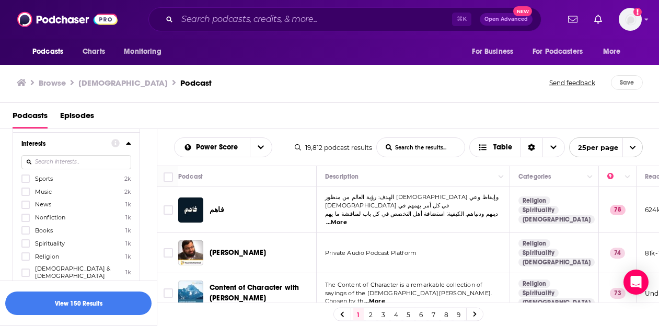
scroll to position [918, 0]
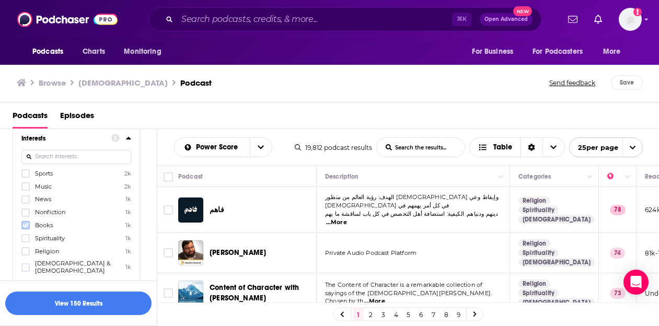
click at [26, 226] on icon at bounding box center [25, 225] width 6 height 6
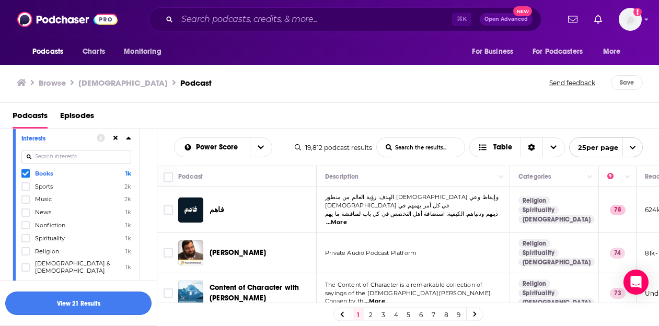
click at [79, 306] on button "View 21 Results" at bounding box center [78, 303] width 146 height 24
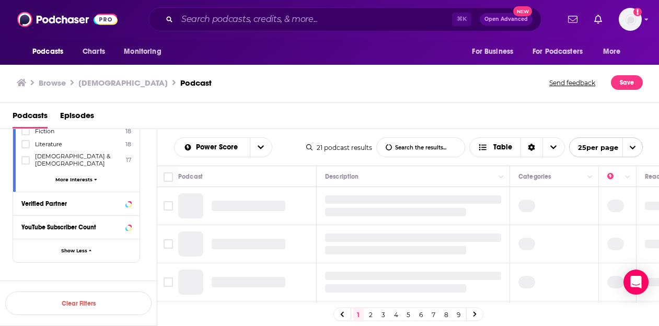
scroll to position [813, 0]
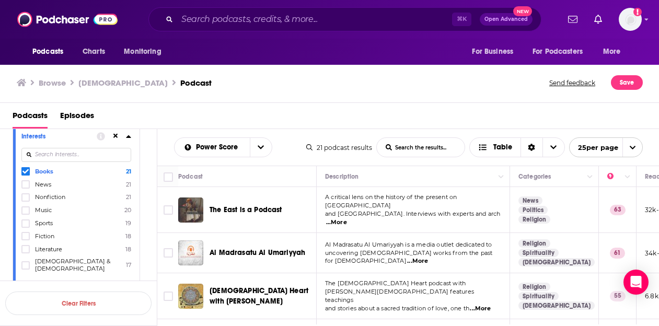
click at [300, 78] on div "Browse Islam Podcast" at bounding box center [283, 82] width 533 height 15
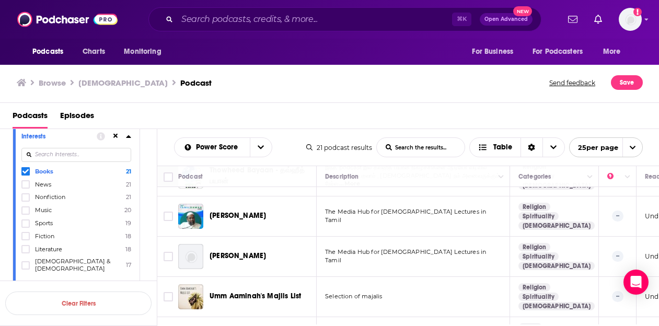
scroll to position [0, 0]
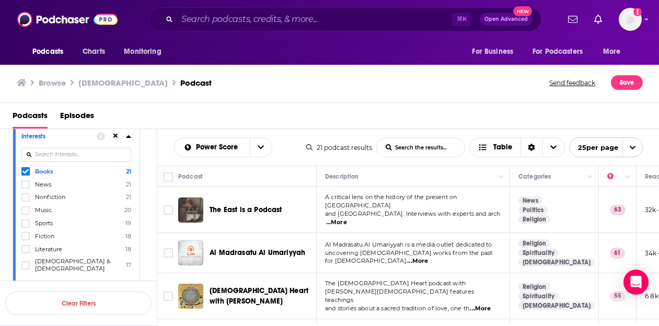
click at [430, 205] on span "A critical lens on the history of the present on West Asia" at bounding box center [391, 201] width 132 height 16
click at [435, 200] on span "A critical lens on the history of the present on West Asia" at bounding box center [391, 201] width 132 height 16
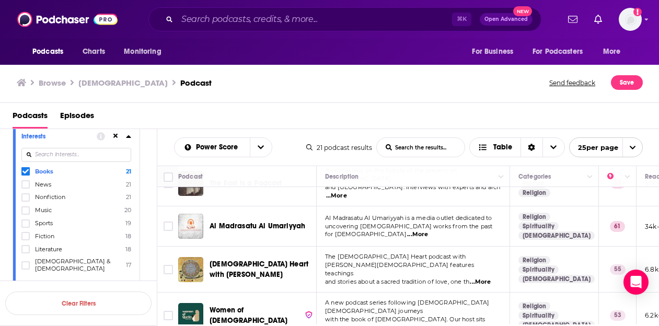
scroll to position [33, 0]
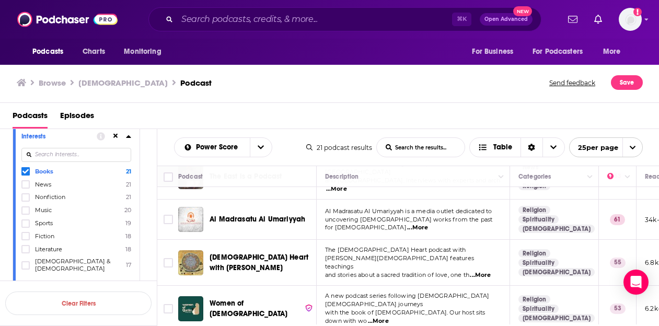
click at [428, 224] on span "...More" at bounding box center [417, 228] width 21 height 8
click at [429, 286] on td "A new podcast series following Muslimah Qurān journeys with the book of Allah. …" at bounding box center [413, 309] width 193 height 46
click at [483, 271] on span "...More" at bounding box center [480, 275] width 21 height 8
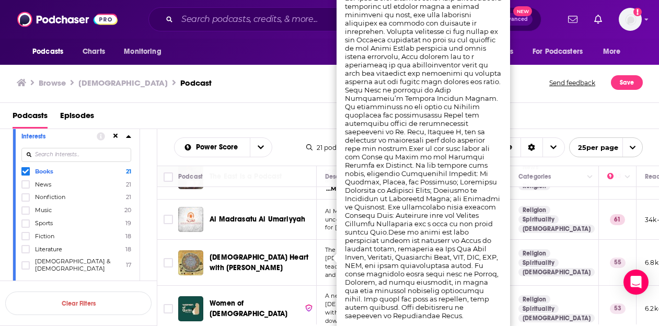
click at [266, 271] on td "Sufi Heart with Omid Safi" at bounding box center [247, 263] width 138 height 46
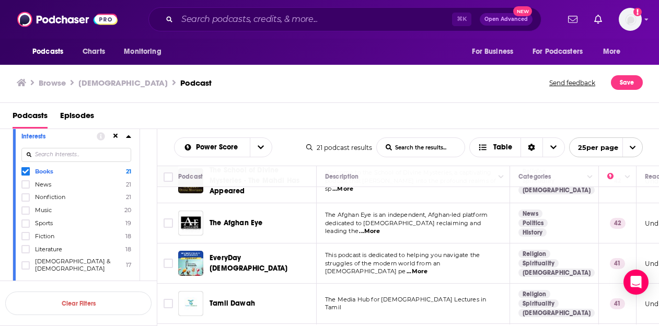
scroll to position [250, 0]
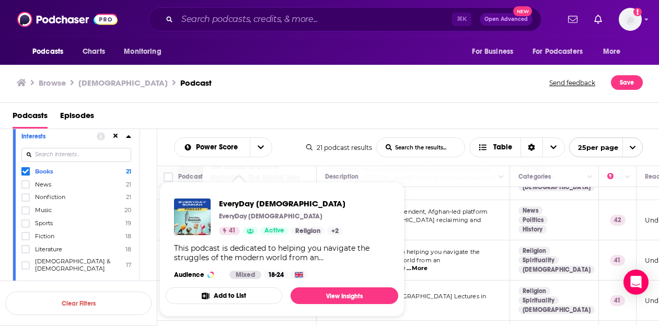
click at [433, 256] on span "struggles of the modern world from an Islamic pe" at bounding box center [382, 264] width 115 height 16
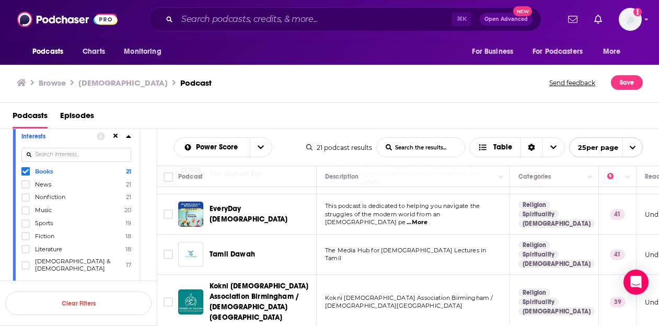
scroll to position [320, 0]
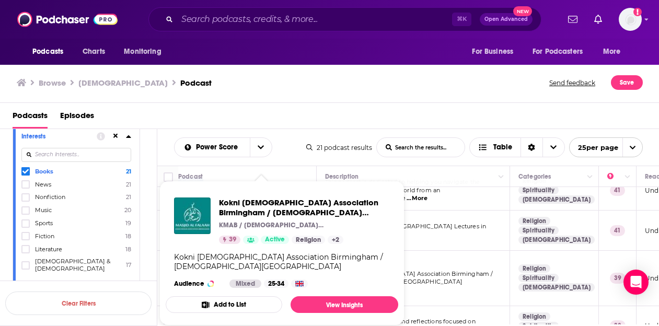
click at [458, 251] on td "Kokni Muslim Association Birmingham / Masjid Al-Falaah" at bounding box center [413, 278] width 193 height 55
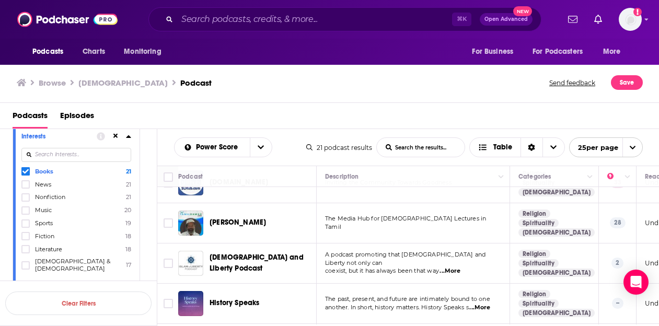
scroll to position [542, 0]
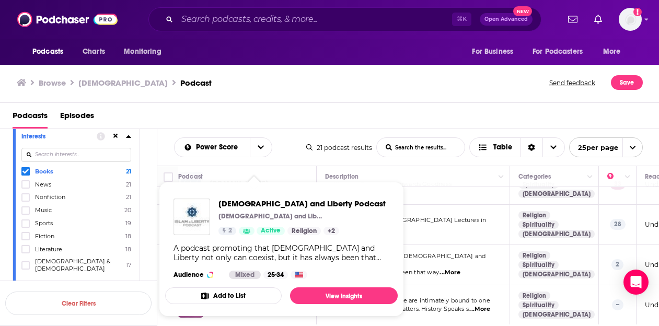
click at [432, 285] on td "The past, present, and future are intimately bound to one another. In short, hi…" at bounding box center [413, 305] width 193 height 40
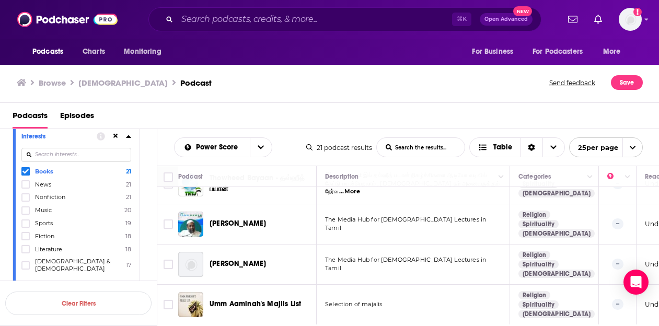
scroll to position [711, 0]
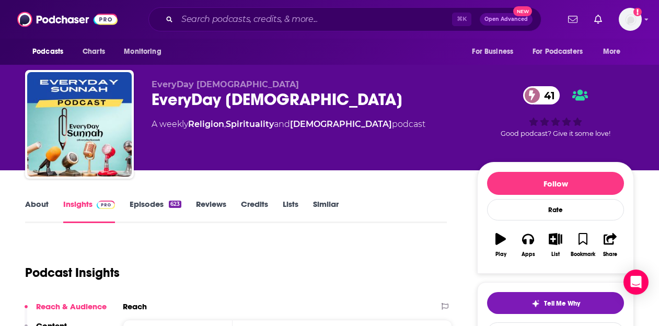
click at [40, 206] on link "About" at bounding box center [37, 211] width 24 height 24
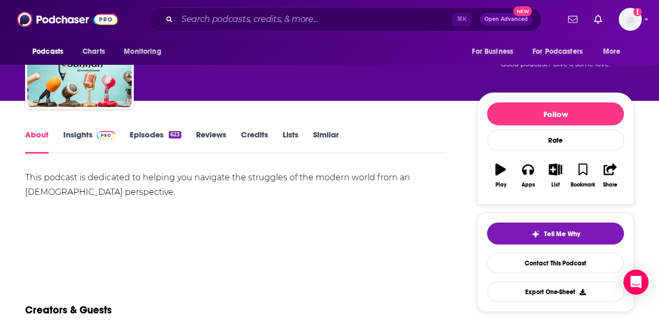
scroll to position [71, 0]
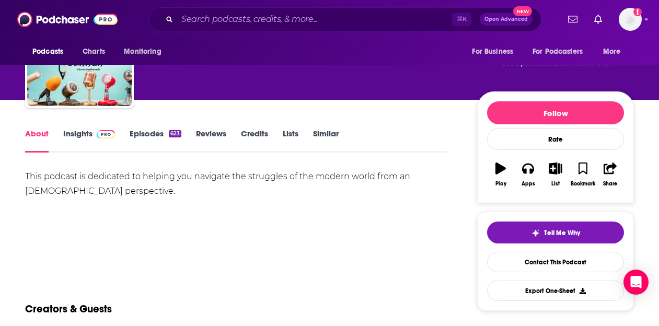
click at [73, 133] on link "Insights" at bounding box center [89, 141] width 52 height 24
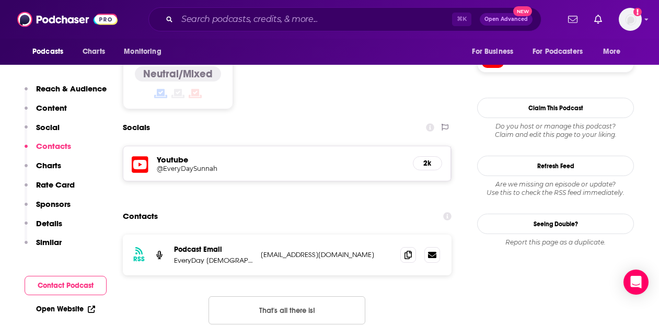
scroll to position [869, 0]
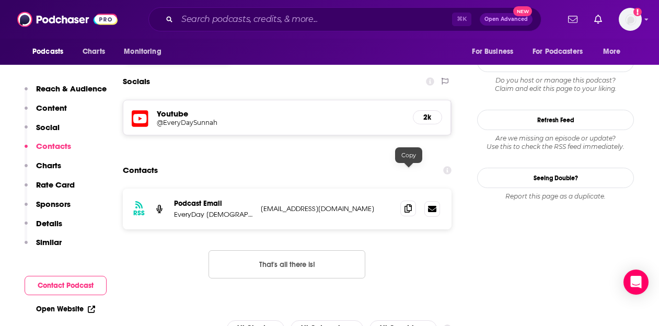
click at [408, 204] on icon at bounding box center [407, 208] width 7 height 8
drag, startPoint x: 230, startPoint y: 181, endPoint x: 170, endPoint y: 178, distance: 59.6
click at [170, 189] on div "RSS Podcast Email EveryDay Sunnah [EMAIL_ADDRESS][DOMAIN_NAME] [EMAIL_ADDRESS][…" at bounding box center [287, 209] width 329 height 41
copy p "EveryDay Sunnah"
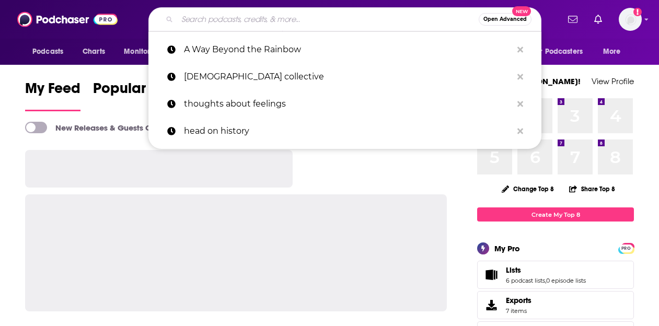
click at [285, 22] on input "Search podcasts, credits, & more..." at bounding box center [327, 19] width 301 height 17
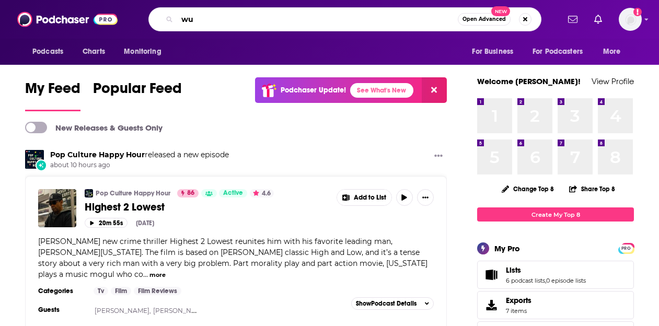
type input "w"
type input "queerful"
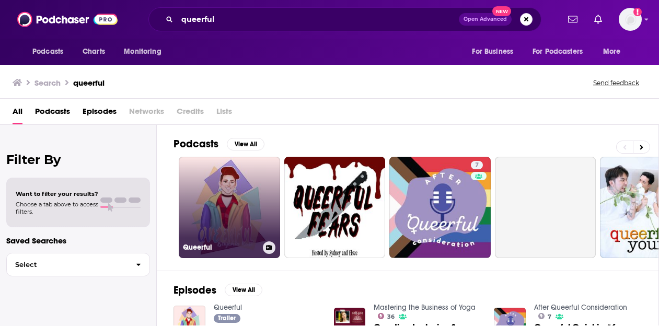
click at [206, 167] on link "Queerful" at bounding box center [229, 207] width 101 height 101
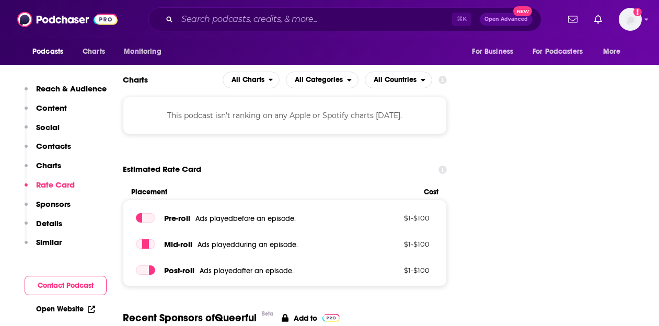
scroll to position [1112, 0]
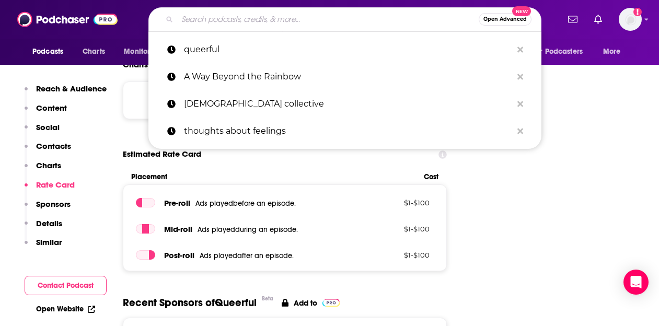
click at [244, 21] on input "Search podcasts, credits, & more..." at bounding box center [327, 19] width 301 height 17
paste input "The [DEMOGRAPHIC_DATA] Arabs Podcast"
type input "The [DEMOGRAPHIC_DATA] Arabs Podcast"
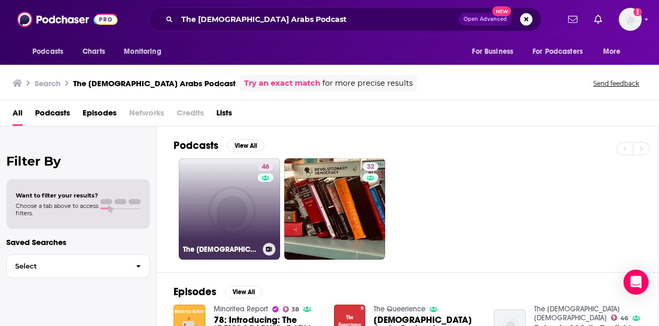
click at [233, 225] on link "46 The Queer Arabs" at bounding box center [229, 208] width 101 height 101
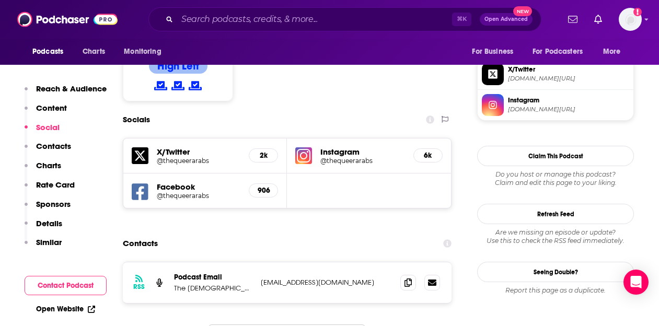
scroll to position [1008, 0]
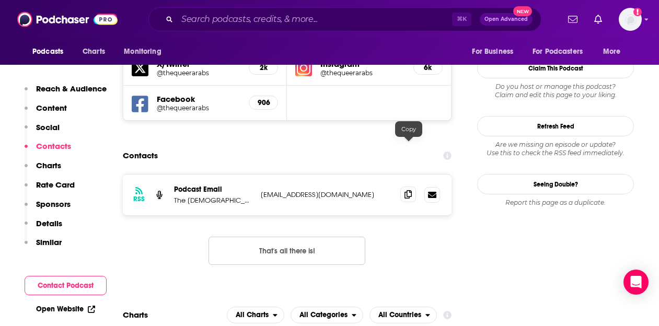
click at [412, 190] on icon at bounding box center [407, 194] width 7 height 8
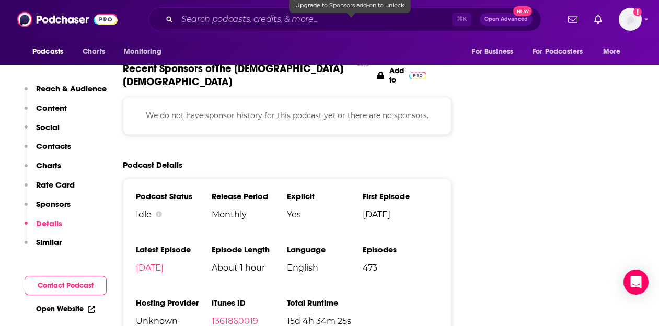
scroll to position [1546, 0]
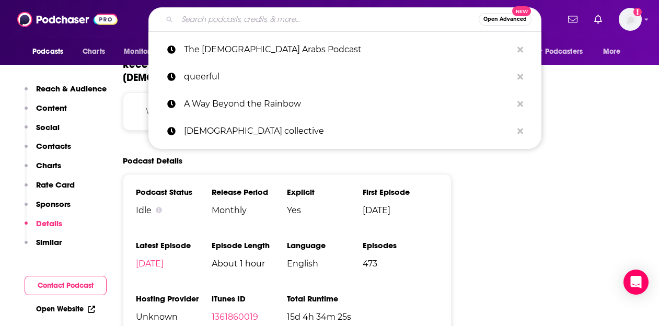
click at [244, 11] on input "Search podcasts, credits, & more..." at bounding box center [327, 19] width 301 height 17
paste input "[DEMOGRAPHIC_DATA] Theology Podcast"
type input "[DEMOGRAPHIC_DATA] Theology Podcast"
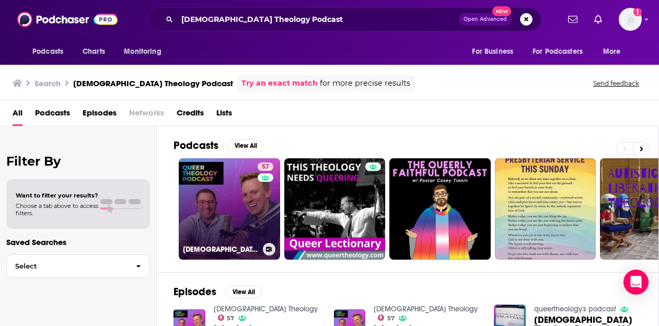
click at [230, 173] on link "57 Queer Theology" at bounding box center [229, 208] width 101 height 101
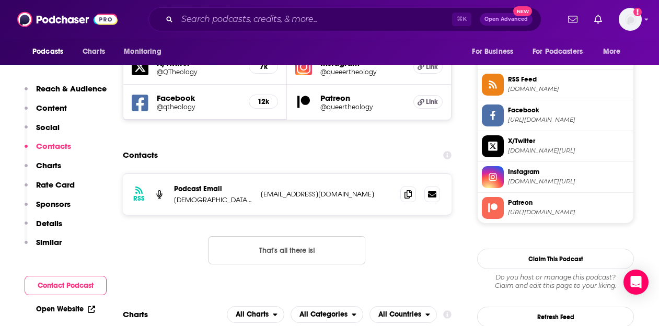
scroll to position [943, 0]
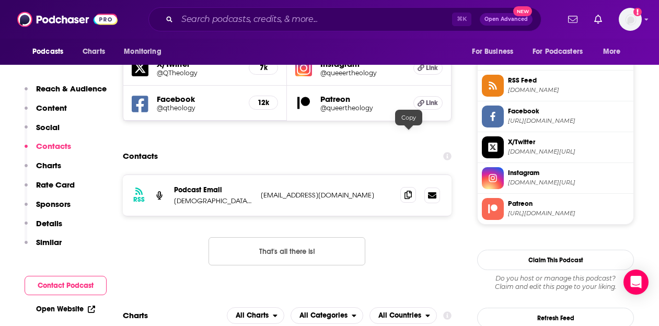
click at [406, 191] on icon at bounding box center [407, 195] width 7 height 8
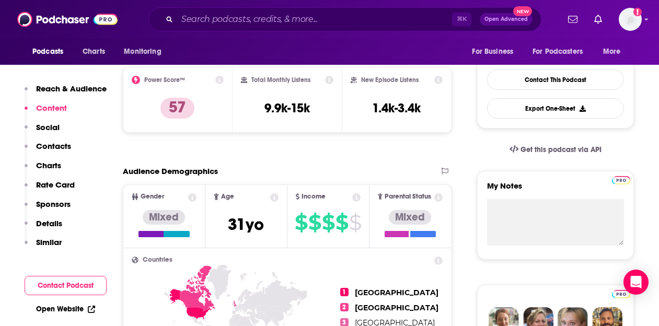
scroll to position [0, 0]
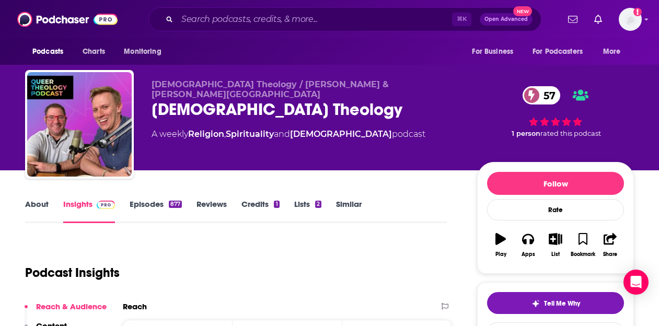
click at [41, 206] on link "About" at bounding box center [37, 211] width 24 height 24
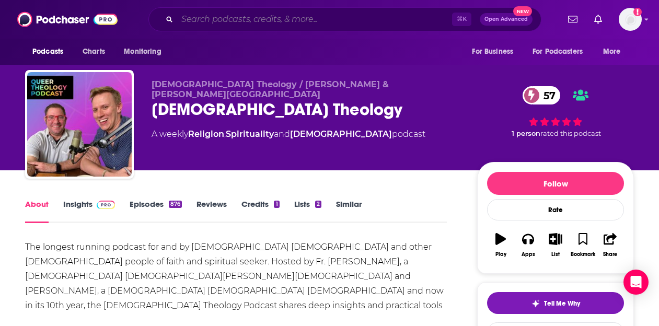
click at [246, 13] on input "Search podcasts, credits, & more..." at bounding box center [314, 19] width 275 height 17
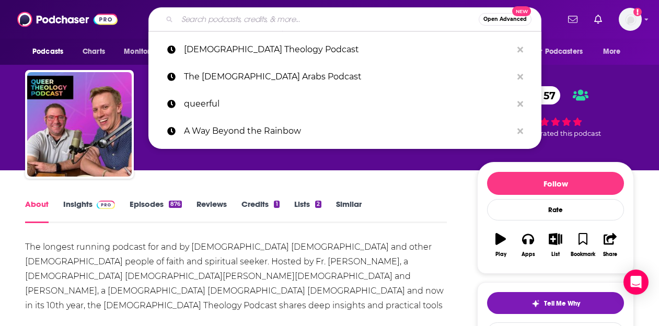
paste input "The [DEMOGRAPHIC_DATA] Spirituality Podcast"
type input "The [DEMOGRAPHIC_DATA] Spirituality Podcast"
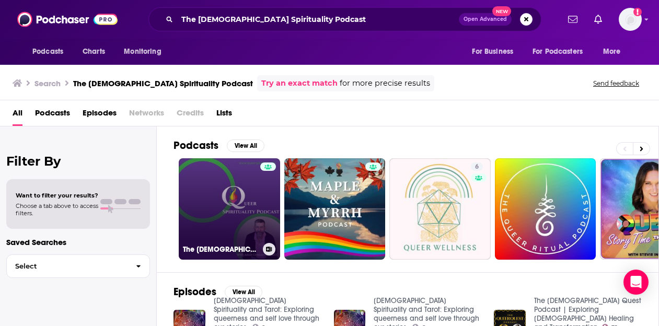
click at [210, 185] on link "The [DEMOGRAPHIC_DATA] Spirituality Podcast" at bounding box center [229, 208] width 101 height 101
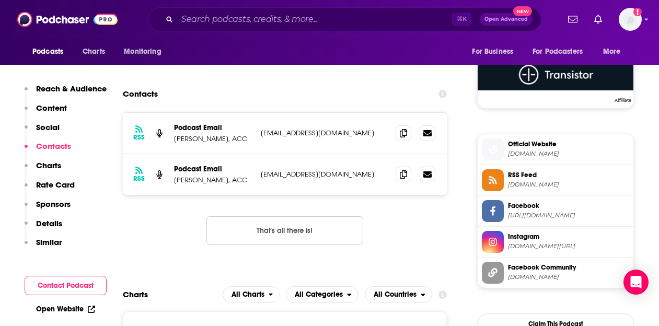
scroll to position [862, 0]
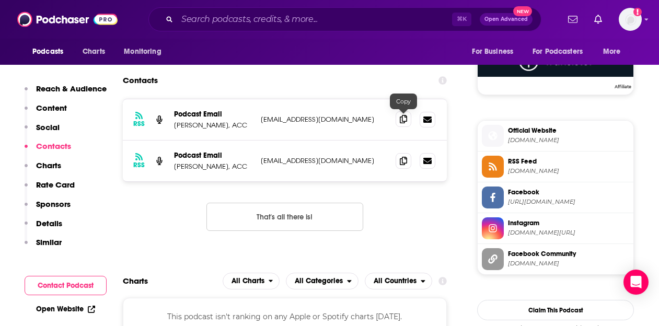
click at [406, 114] on span at bounding box center [403, 119] width 16 height 16
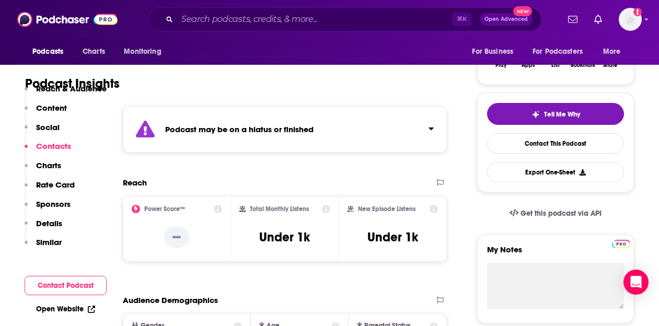
scroll to position [0, 0]
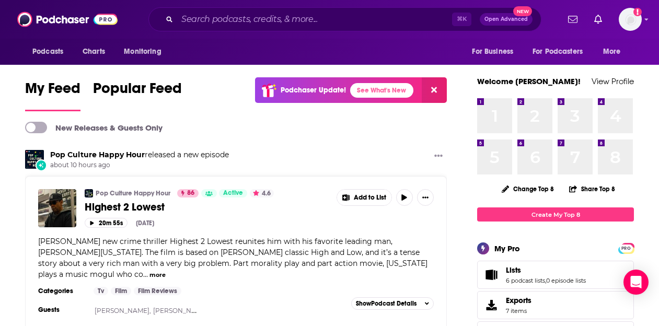
click at [229, 8] on div "⌘ K Open Advanced New" at bounding box center [344, 19] width 393 height 24
click at [227, 8] on div "⌘ K Open Advanced New" at bounding box center [344, 19] width 393 height 24
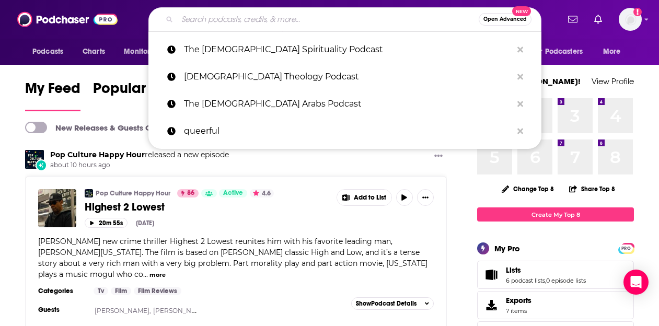
click at [213, 20] on input "Search podcasts, credits, & more..." at bounding box center [327, 19] width 301 height 17
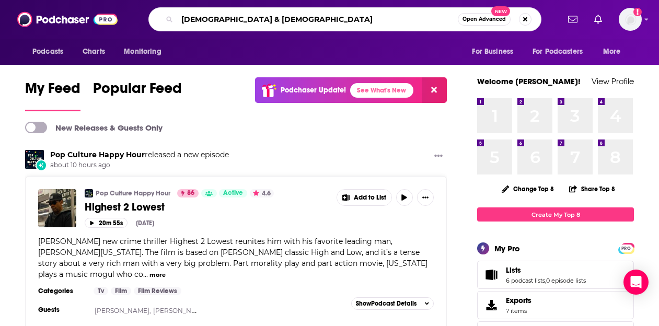
type input "[DEMOGRAPHIC_DATA] & [DEMOGRAPHIC_DATA]"
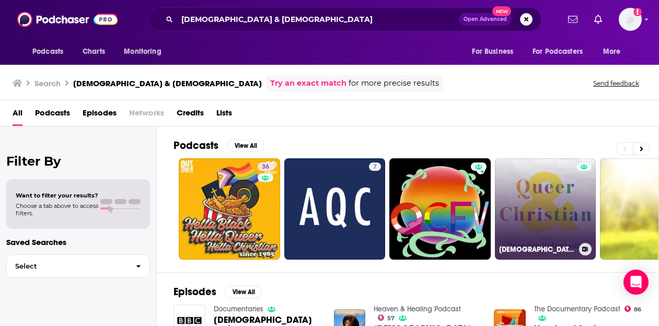
click at [526, 189] on link "[DEMOGRAPHIC_DATA] & [PERSON_NAME] with [PERSON_NAME]" at bounding box center [545, 208] width 101 height 101
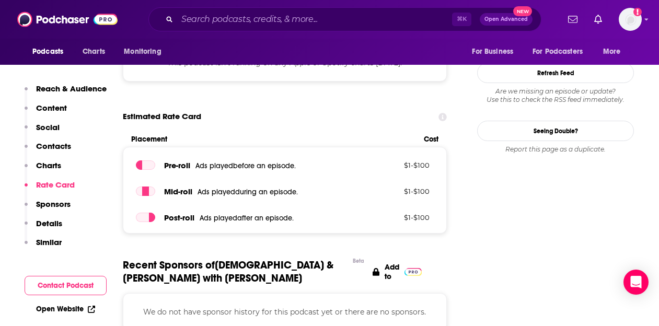
scroll to position [989, 0]
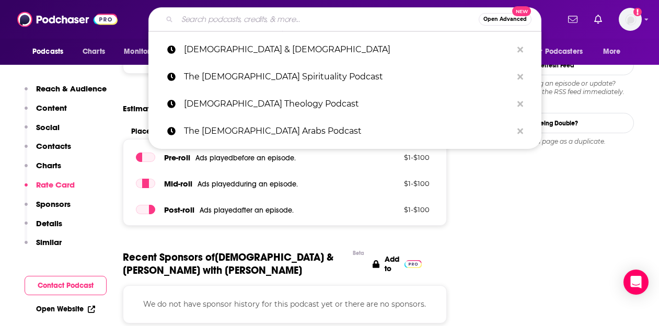
click at [220, 21] on input "Search podcasts, credits, & more..." at bounding box center [327, 19] width 301 height 17
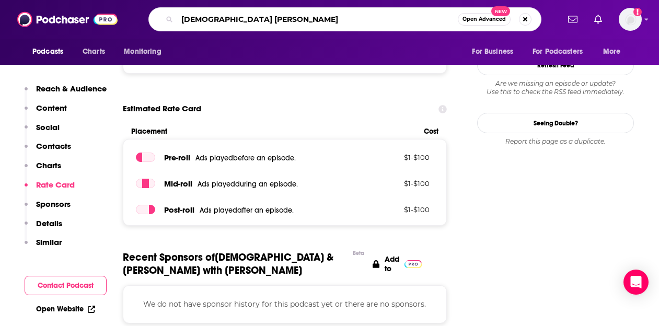
type input "[DEMOGRAPHIC_DATA] [DEMOGRAPHIC_DATA]"
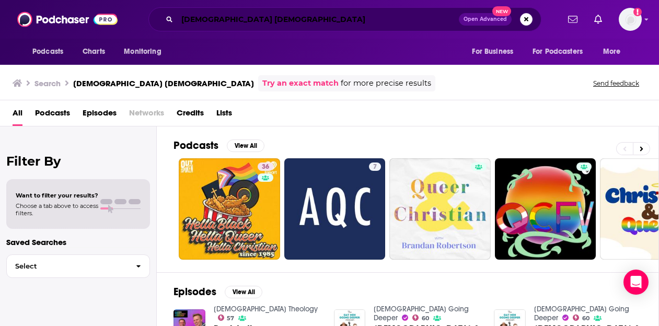
click at [229, 18] on input "[DEMOGRAPHIC_DATA] [DEMOGRAPHIC_DATA]" at bounding box center [318, 19] width 282 height 17
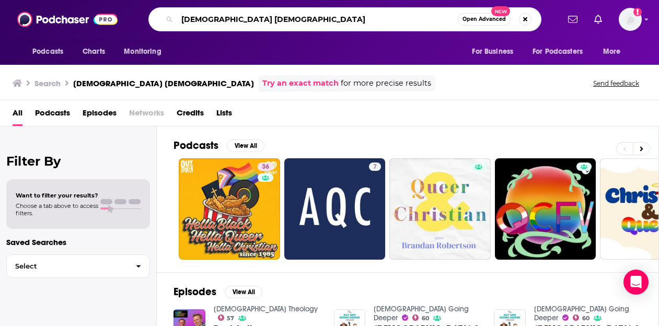
click at [229, 18] on input "[DEMOGRAPHIC_DATA] [DEMOGRAPHIC_DATA]" at bounding box center [317, 19] width 281 height 17
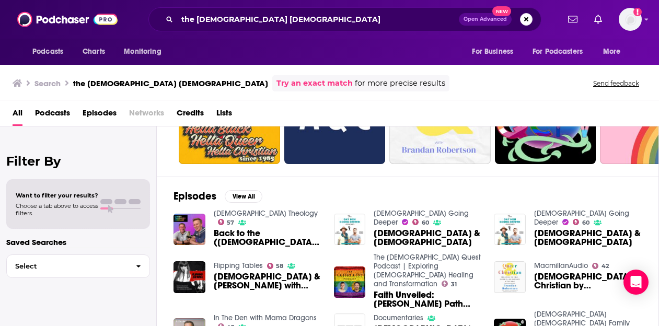
scroll to position [104, 0]
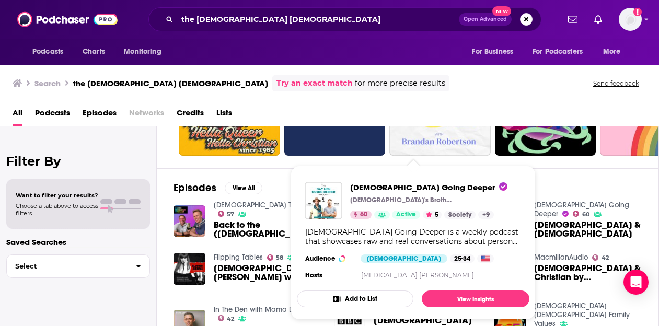
click at [563, 184] on div "Episodes View All [DEMOGRAPHIC_DATA] Theology 57 Back to the ([DEMOGRAPHIC_DATA…" at bounding box center [408, 263] width 502 height 191
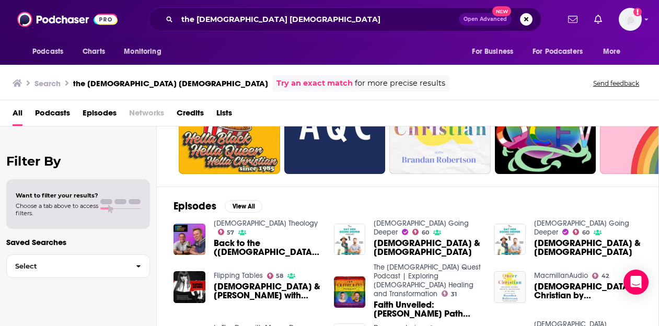
scroll to position [0, 0]
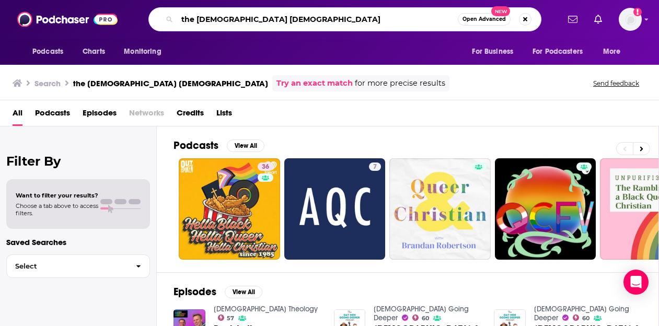
click at [252, 25] on input "the [DEMOGRAPHIC_DATA] [DEMOGRAPHIC_DATA]" at bounding box center [317, 19] width 281 height 17
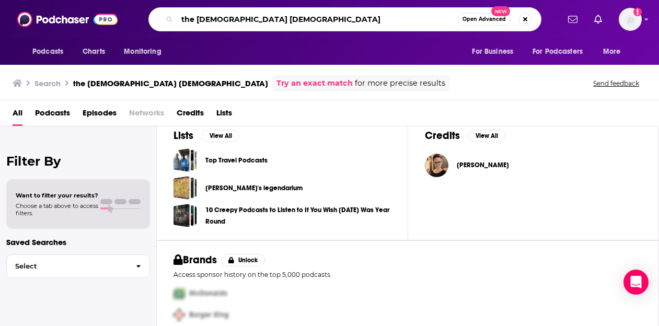
scroll to position [380, 0]
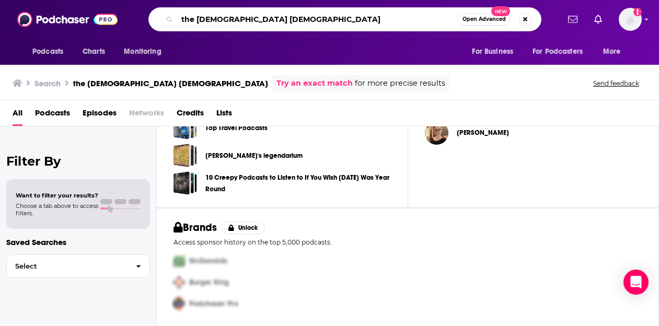
click at [298, 17] on input "the [DEMOGRAPHIC_DATA] [DEMOGRAPHIC_DATA]" at bounding box center [317, 19] width 281 height 17
paste input "Out Loud: [DEMOGRAPHIC_DATA] Stories of Faith"
type input "Out Loud: [DEMOGRAPHIC_DATA] Stories of Faith"
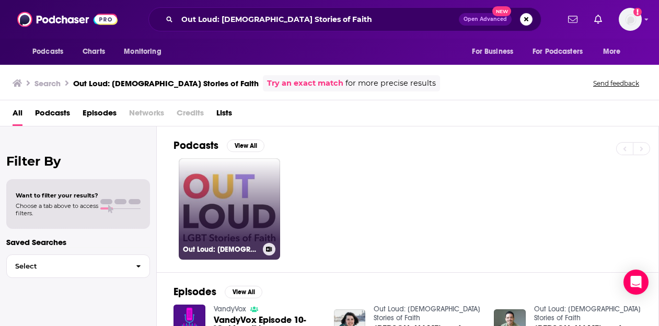
click at [244, 193] on link "Out Loud: [DEMOGRAPHIC_DATA] Stories of Faith" at bounding box center [229, 208] width 101 height 101
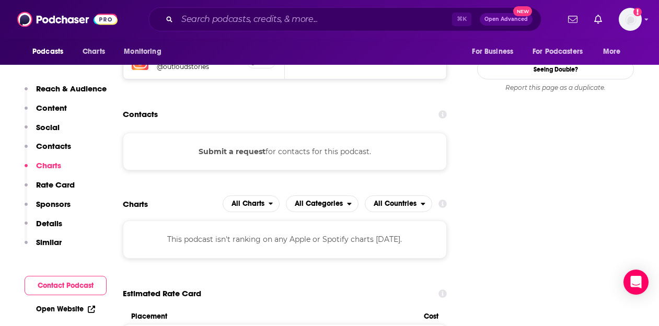
scroll to position [1050, 0]
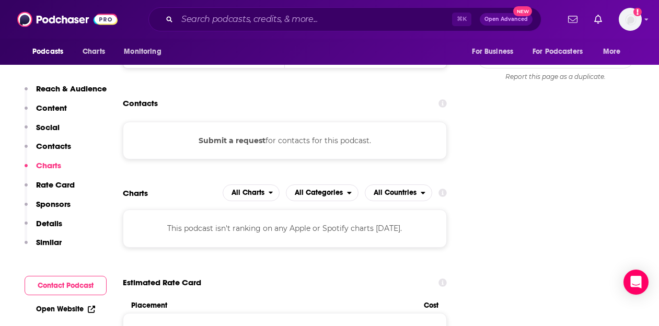
click at [237, 28] on div "⌘ K Open Advanced New" at bounding box center [344, 19] width 393 height 24
click at [233, 18] on input "Search podcasts, credits, & more..." at bounding box center [314, 19] width 275 height 17
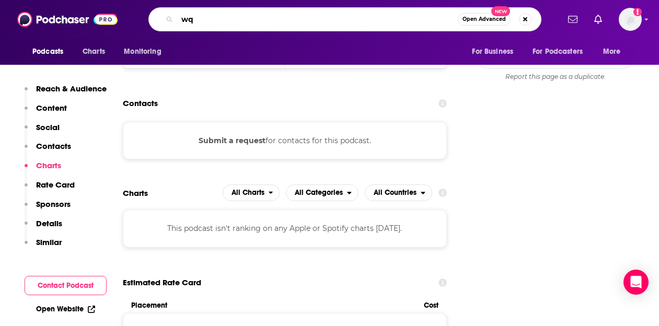
type input "w"
type input "[DEMOGRAPHIC_DATA] religion"
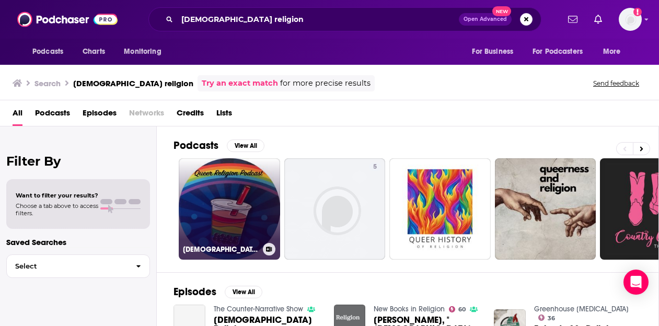
click at [242, 180] on link "[DEMOGRAPHIC_DATA] Religion Podcast" at bounding box center [229, 208] width 101 height 101
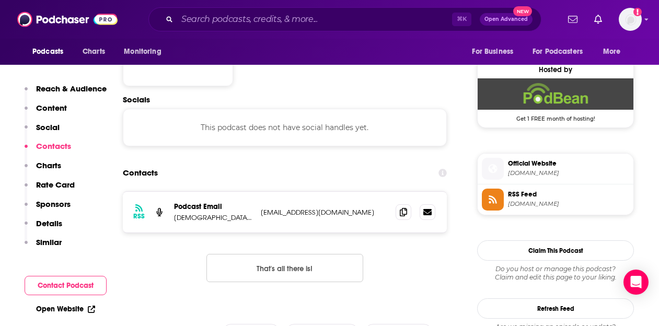
scroll to position [746, 0]
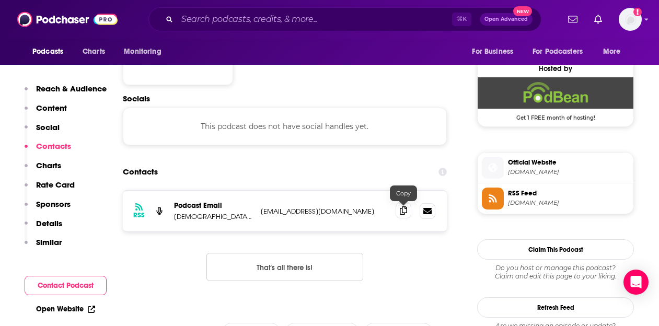
click at [400, 211] on icon at bounding box center [403, 210] width 7 height 8
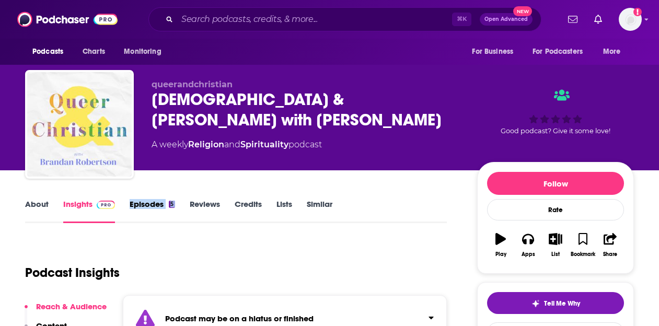
click at [148, 205] on link "Episodes 5" at bounding box center [152, 211] width 45 height 24
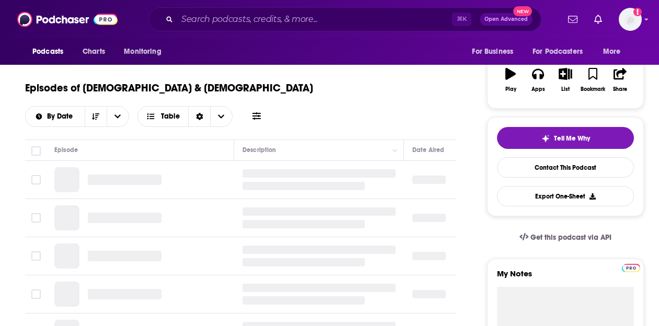
scroll to position [190, 0]
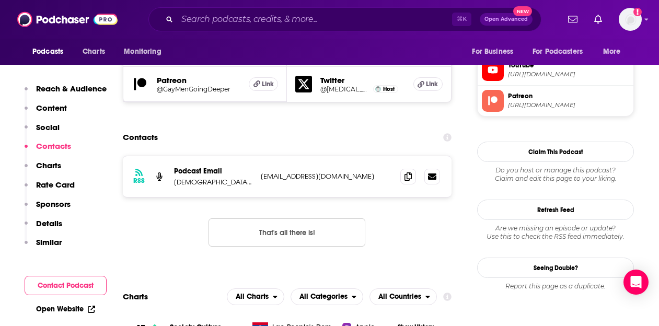
scroll to position [994, 0]
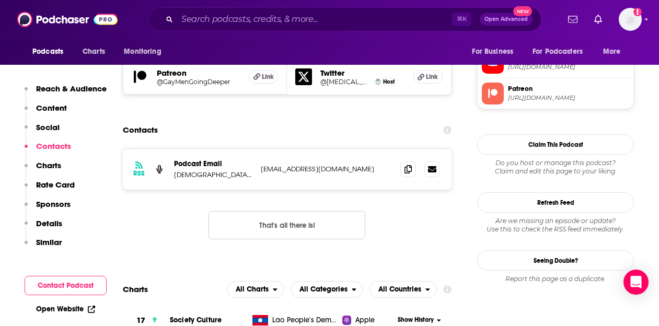
click at [310, 211] on button "That's all there is!" at bounding box center [286, 225] width 157 height 28
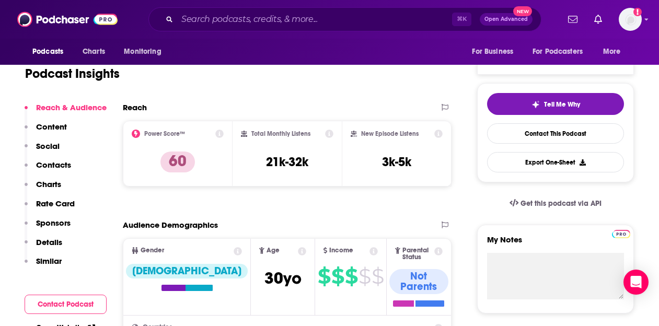
scroll to position [0, 0]
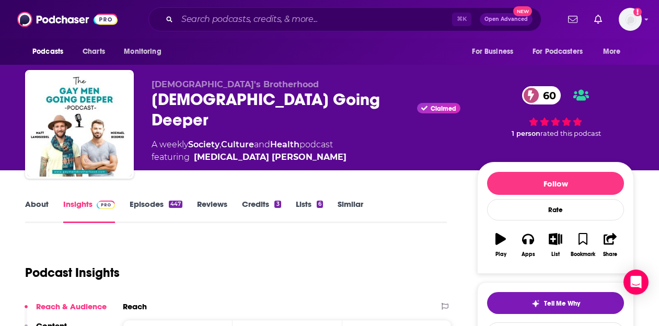
click at [32, 217] on link "About" at bounding box center [37, 211] width 24 height 24
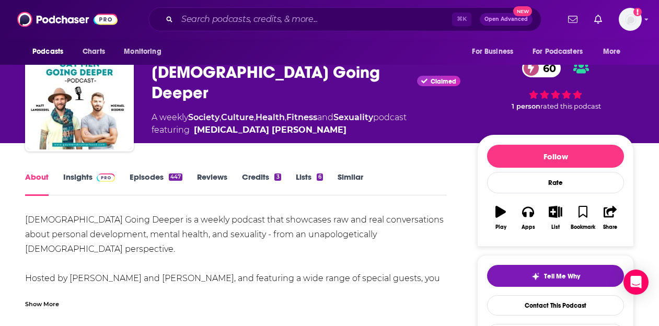
scroll to position [24, 0]
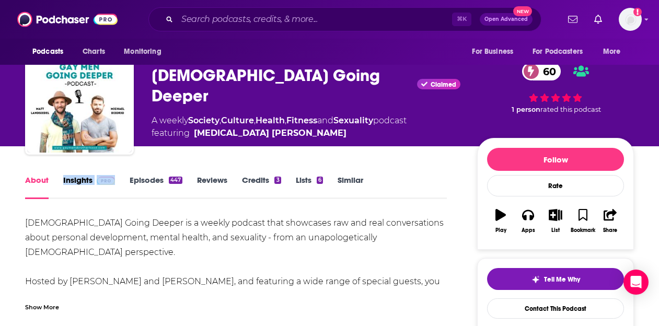
click at [77, 184] on link "Insights" at bounding box center [89, 187] width 52 height 24
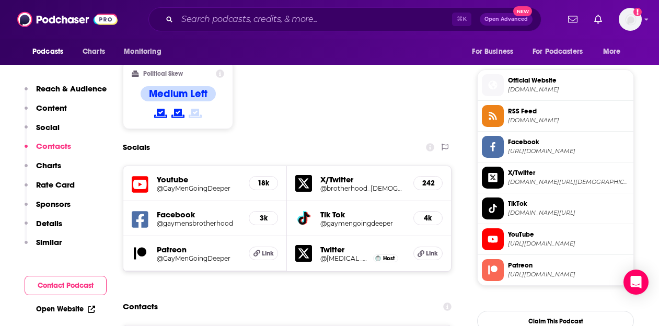
scroll to position [816, 0]
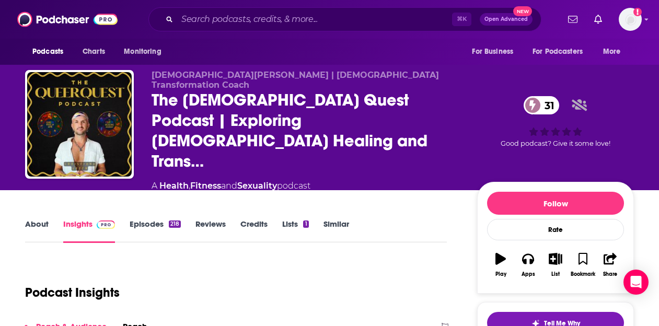
click at [30, 219] on link "About" at bounding box center [37, 231] width 24 height 24
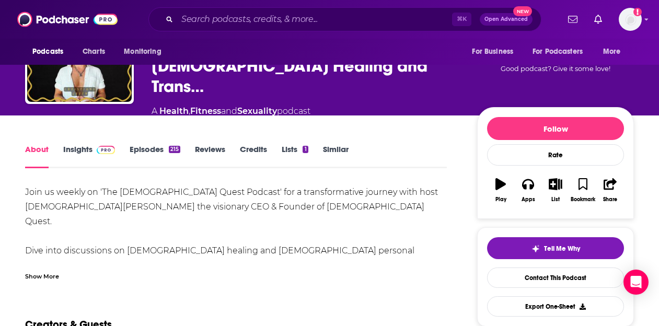
scroll to position [75, 0]
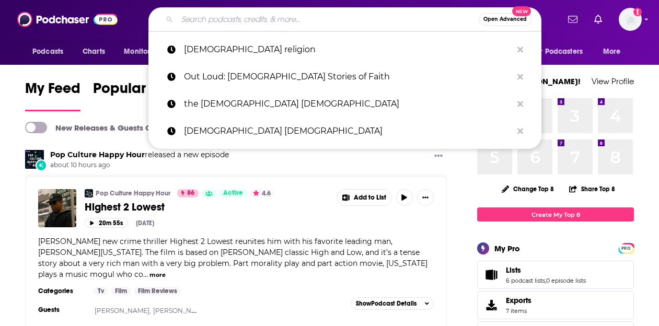
click at [272, 17] on input "Search podcasts, credits, & more..." at bounding box center [327, 19] width 301 height 17
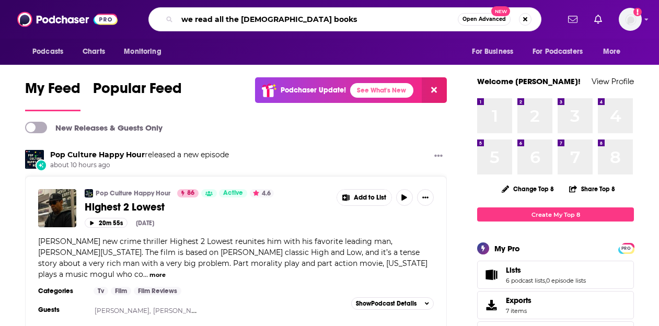
type input "we read all the [DEMOGRAPHIC_DATA] books"
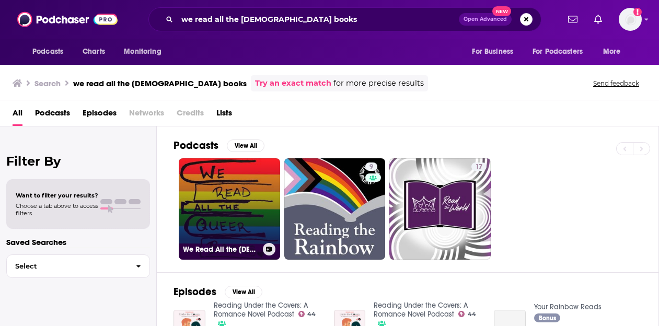
click at [232, 186] on link "We Read All the [DEMOGRAPHIC_DATA] Books" at bounding box center [229, 208] width 101 height 101
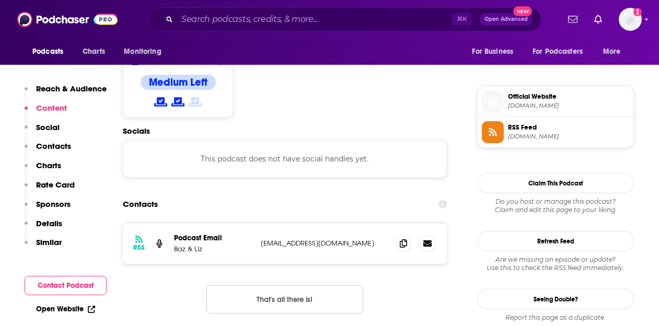
scroll to position [792, 0]
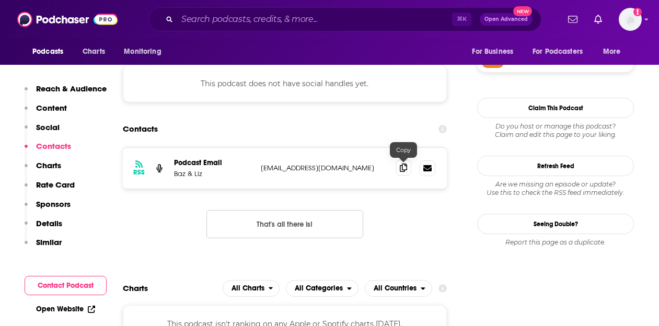
click at [401, 169] on icon at bounding box center [403, 167] width 7 height 8
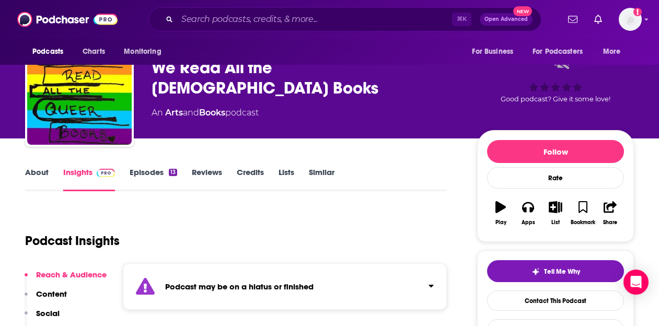
scroll to position [0, 0]
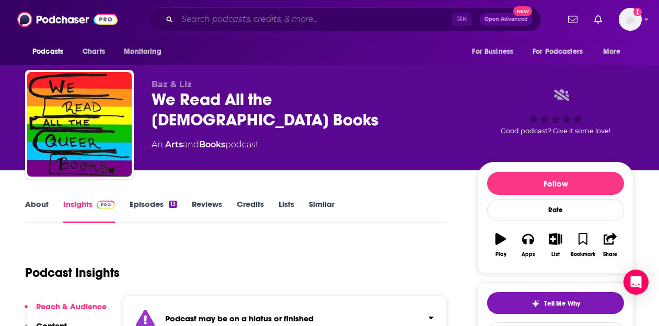
click at [221, 25] on input "Search podcasts, credits, & more..." at bounding box center [314, 19] width 275 height 17
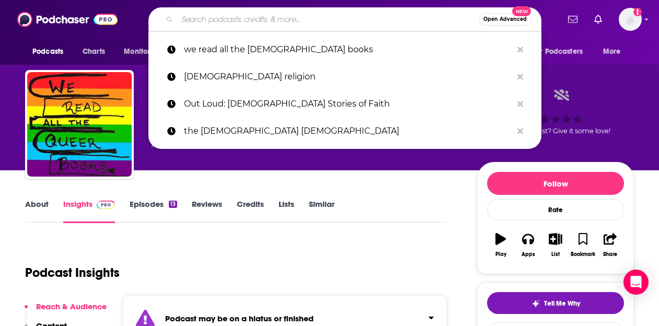
paste input "The Big [DEMOGRAPHIC_DATA] Book Club"
type input "The Big [DEMOGRAPHIC_DATA] Book Club"
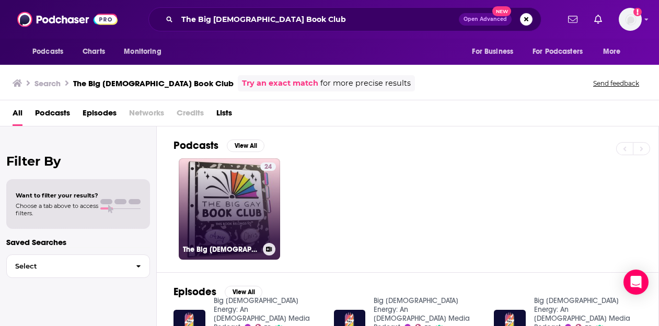
click at [215, 211] on link "24 The Big [DEMOGRAPHIC_DATA] Book Club" at bounding box center [229, 208] width 101 height 101
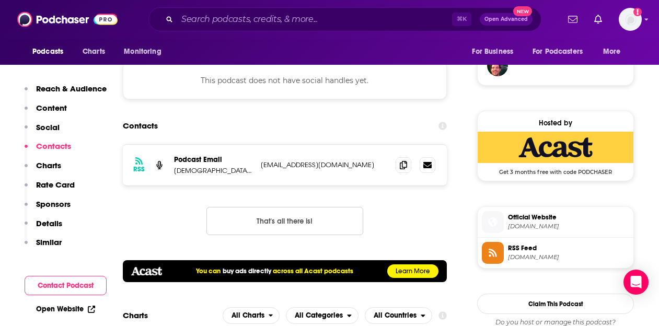
scroll to position [779, 0]
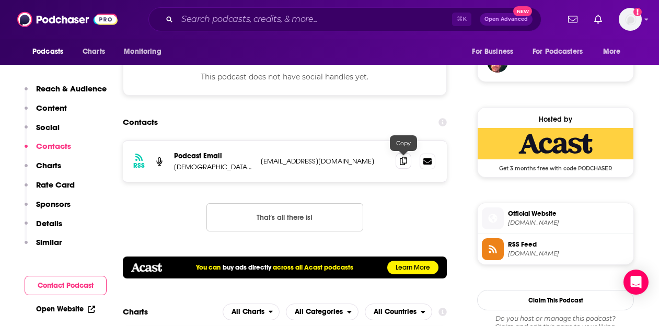
click at [406, 162] on icon at bounding box center [403, 161] width 7 height 8
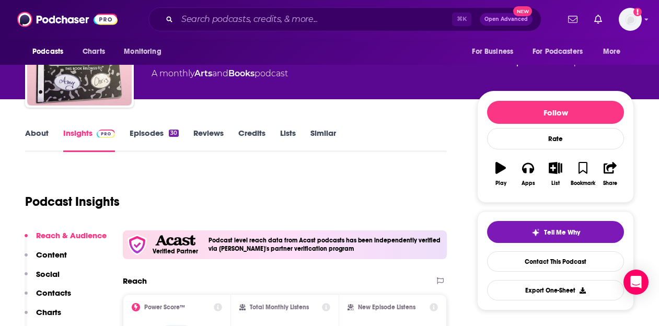
scroll to position [73, 0]
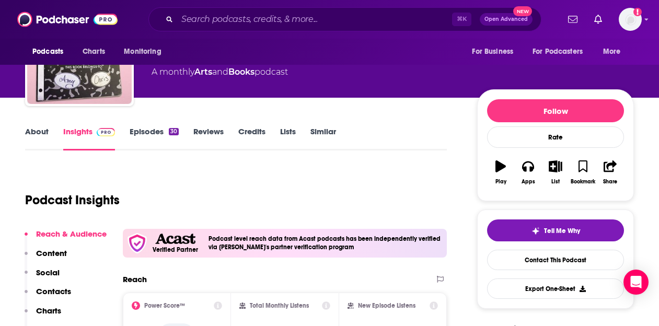
click at [40, 126] on link "About" at bounding box center [37, 138] width 24 height 24
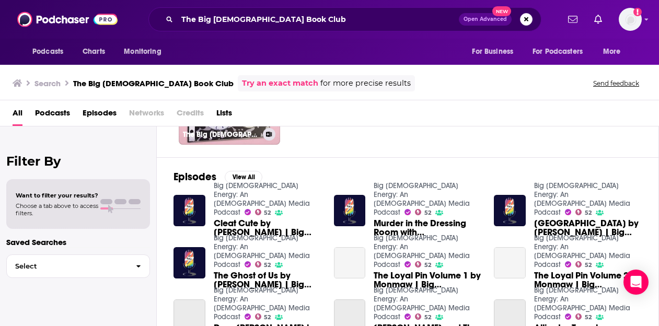
scroll to position [117, 0]
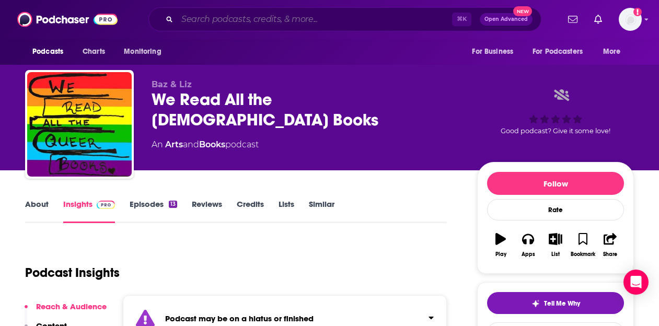
click at [194, 26] on input "Search podcasts, credits, & more..." at bounding box center [314, 19] width 275 height 17
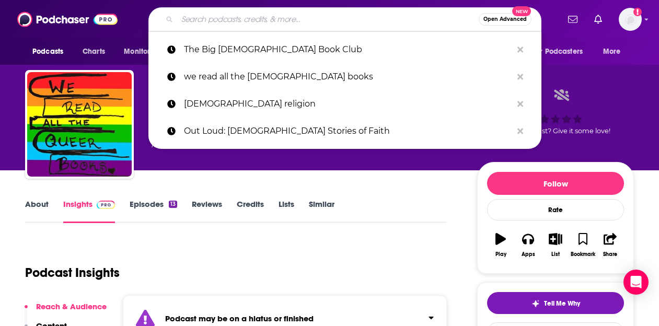
paste input "The Queerly Books Podcast"
type input "The Queerly Books Podcast"
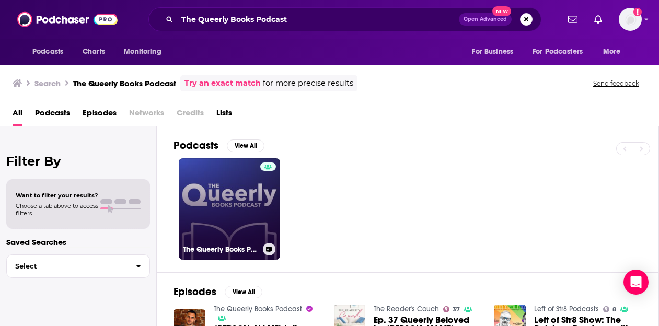
click at [224, 158] on link "The Queerly Books Podcast" at bounding box center [229, 208] width 101 height 101
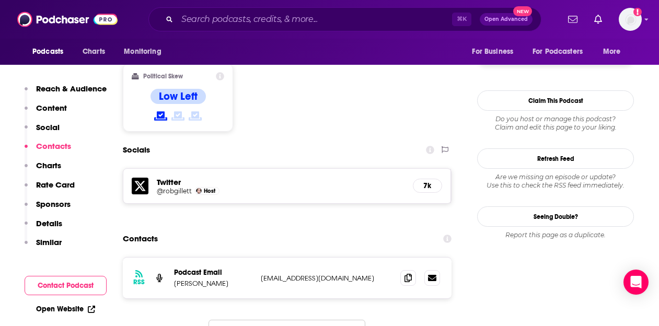
scroll to position [885, 0]
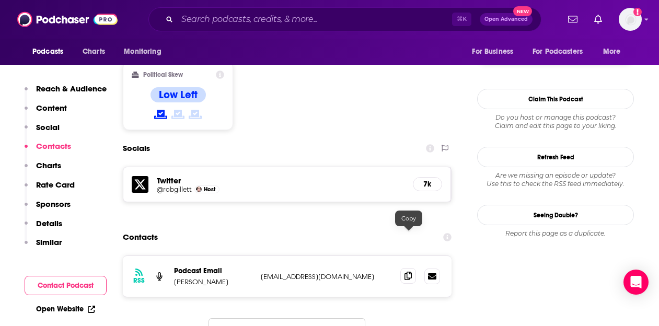
click at [410, 272] on icon at bounding box center [407, 276] width 7 height 8
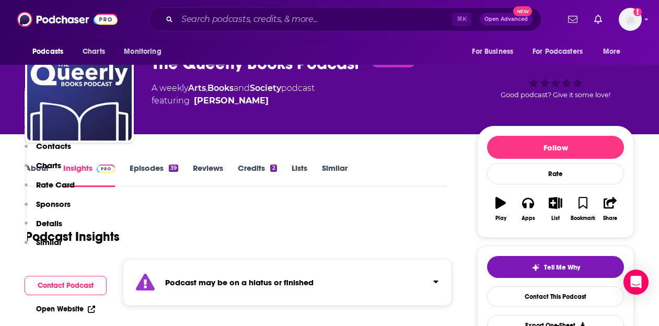
scroll to position [0, 0]
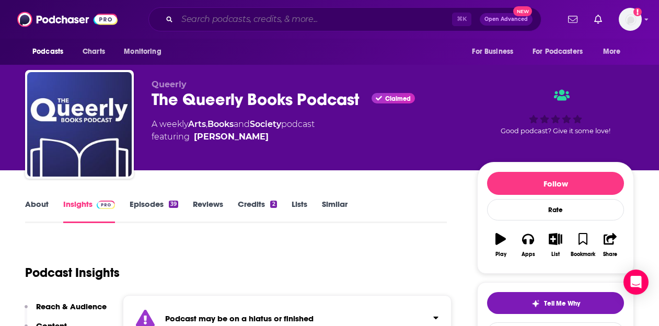
click at [212, 14] on input "Search podcasts, credits, & more..." at bounding box center [314, 19] width 275 height 17
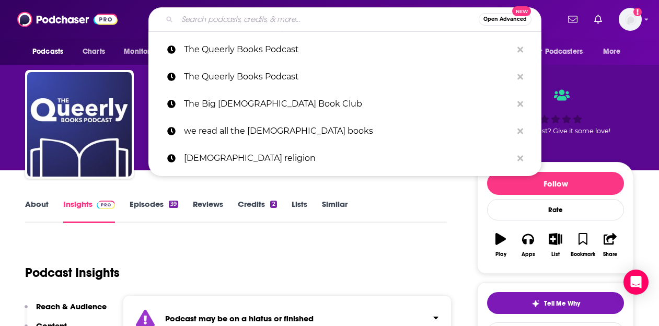
paste input "This [DEMOGRAPHIC_DATA] Book Saved My Life!"
type input "This [DEMOGRAPHIC_DATA] Book Saved My Life!"
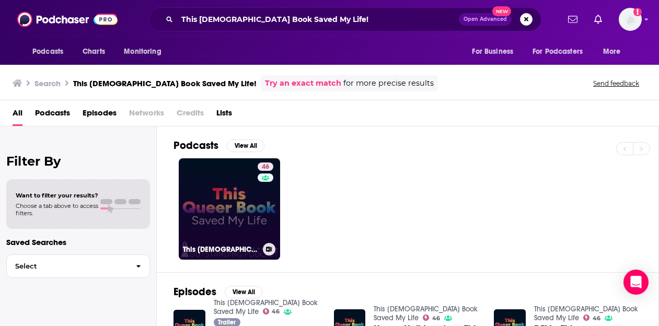
click at [211, 187] on link "46 This [DEMOGRAPHIC_DATA] Book Saved My Life" at bounding box center [229, 208] width 101 height 101
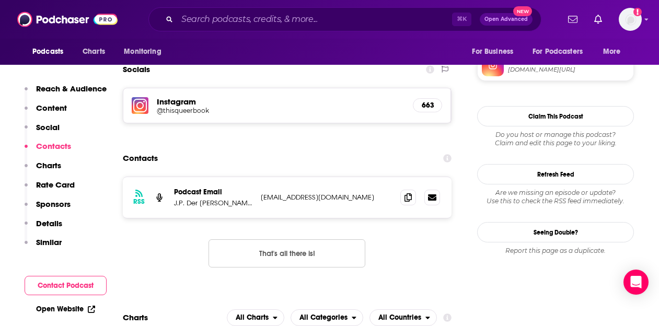
scroll to position [916, 0]
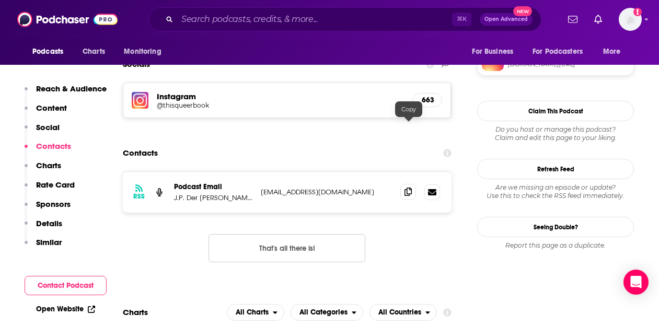
click at [407, 188] on icon at bounding box center [407, 192] width 7 height 8
click at [265, 13] on input "Search podcasts, credits, & more..." at bounding box center [314, 19] width 275 height 17
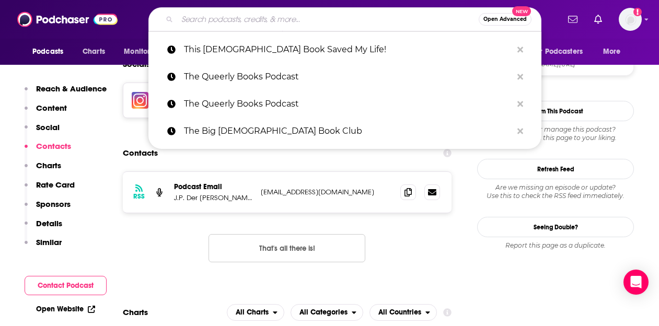
paste input "Reading the Rainbow"
type input "Reading the Rainbow"
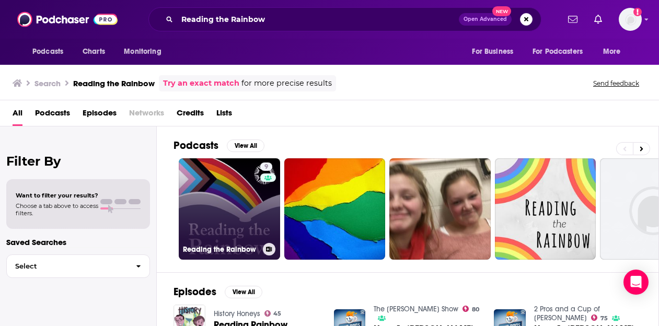
click at [235, 192] on link "9 Reading the Rainbow" at bounding box center [229, 208] width 101 height 101
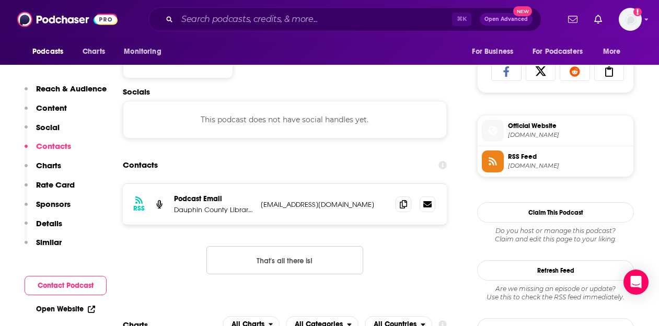
scroll to position [728, 0]
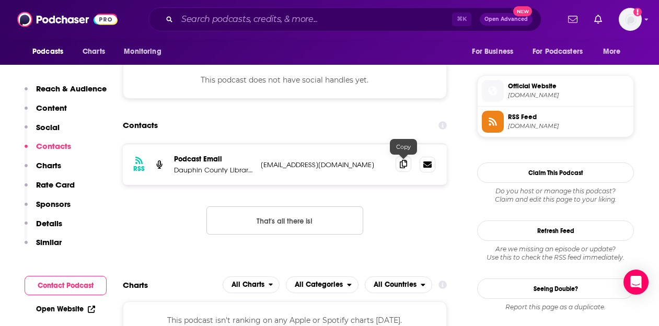
click at [405, 165] on icon at bounding box center [403, 164] width 7 height 8
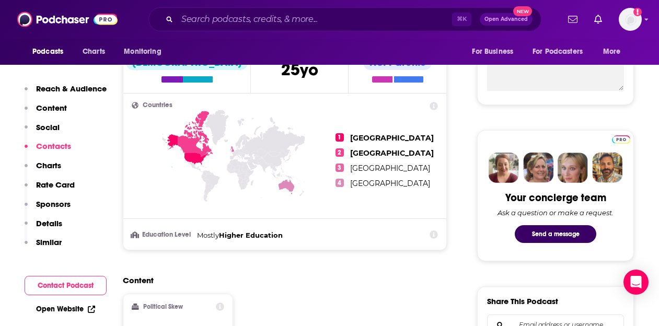
scroll to position [0, 0]
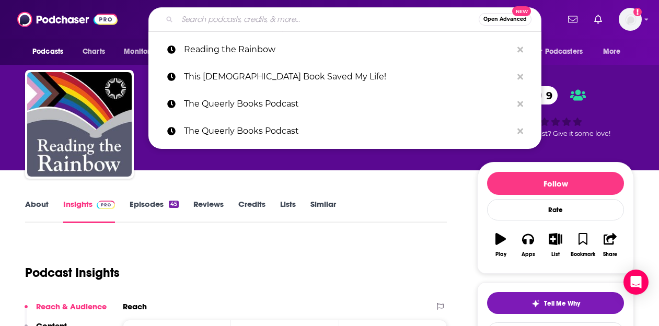
click at [218, 25] on input "Search podcasts, credits, & more..." at bounding box center [327, 19] width 301 height 17
paste input "Cats and Books Podcast"
type input "Cats and Books Podcast"
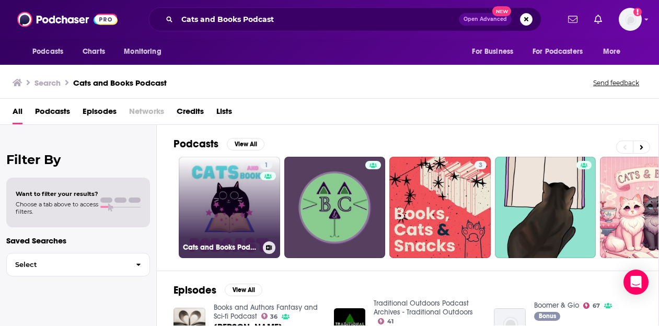
click at [239, 183] on link "1 Cats and Books Podcast" at bounding box center [229, 207] width 101 height 101
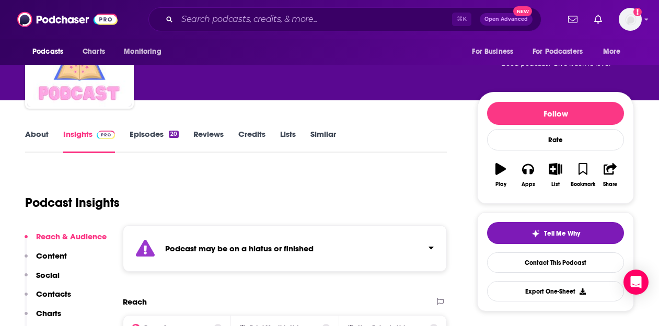
scroll to position [75, 0]
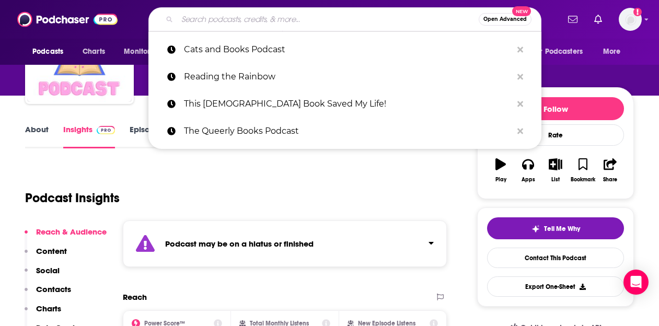
click at [209, 21] on input "Search podcasts, credits, & more..." at bounding box center [327, 19] width 301 height 17
paste input "The Labrys Library"
type input "The Labrys Library"
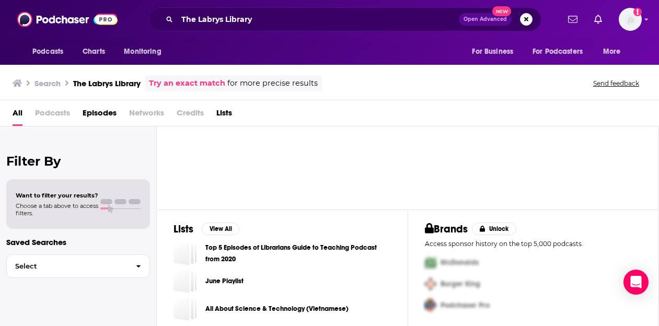
scroll to position [95, 0]
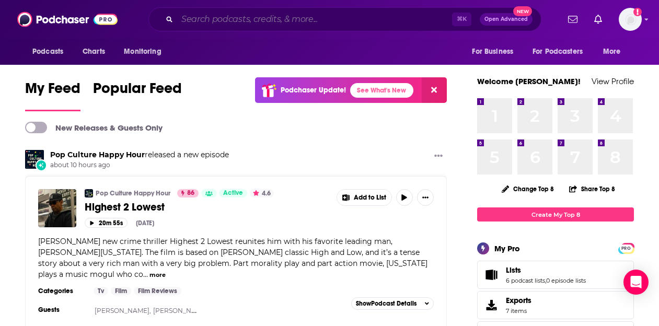
click at [244, 22] on input "Search podcasts, credits, & more..." at bounding box center [314, 19] width 275 height 17
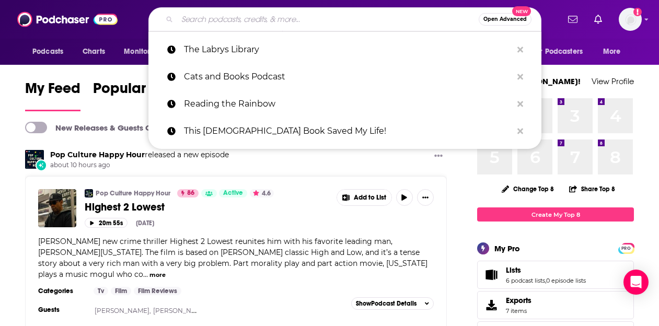
paste input "LGBTQ&A"
type input "LGBTQ&A"
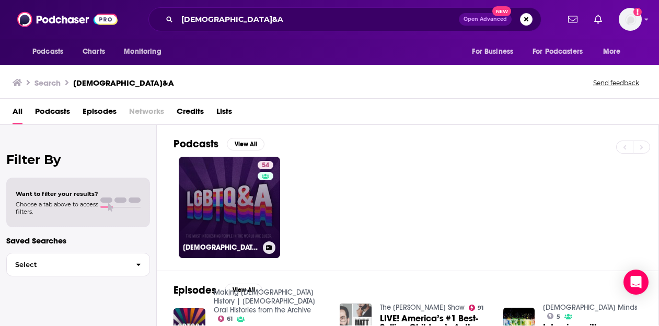
click at [229, 196] on link "54 LGBTQ&A" at bounding box center [229, 207] width 101 height 101
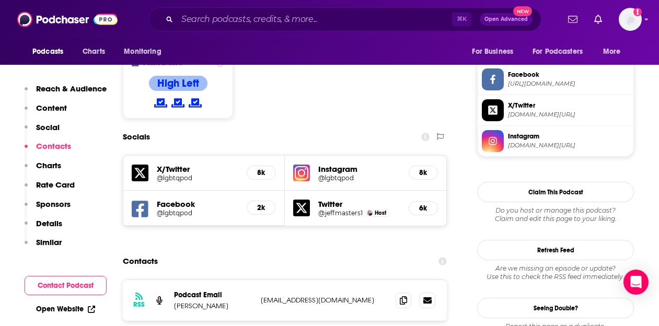
scroll to position [992, 0]
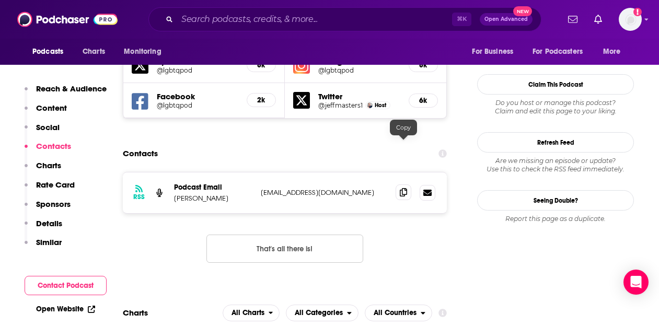
click at [405, 188] on icon at bounding box center [403, 192] width 7 height 8
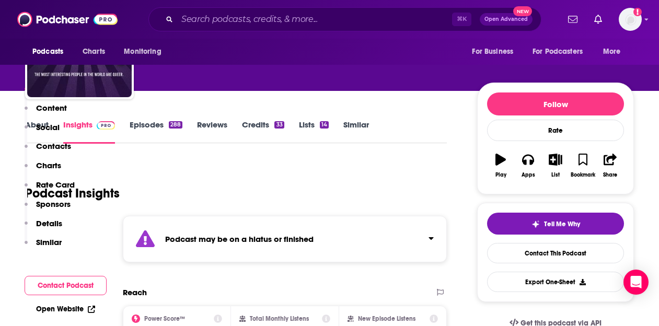
scroll to position [0, 0]
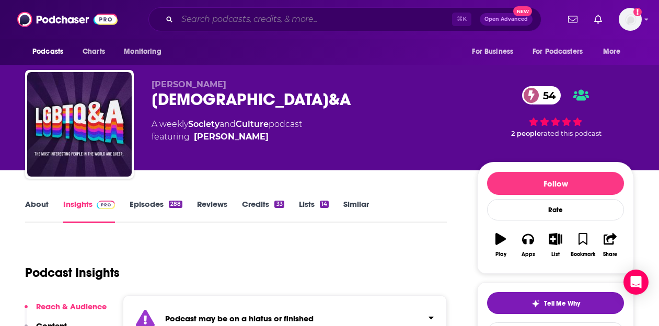
click at [285, 23] on input "Search podcasts, credits, & more..." at bounding box center [314, 19] width 275 height 17
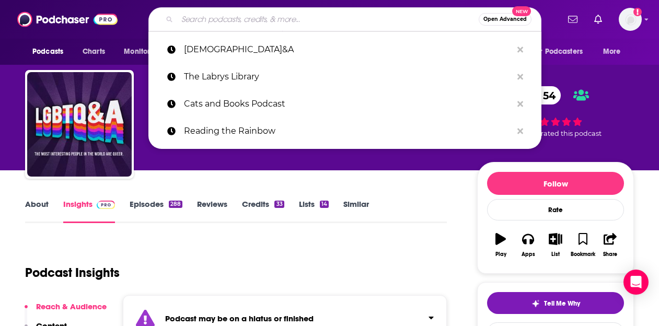
paste input "Food 4 Thot"
type input "Food 4 Thot"
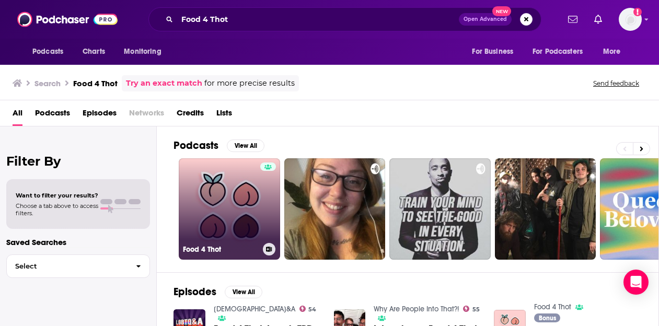
click at [228, 198] on link "Food 4 Thot" at bounding box center [229, 208] width 101 height 101
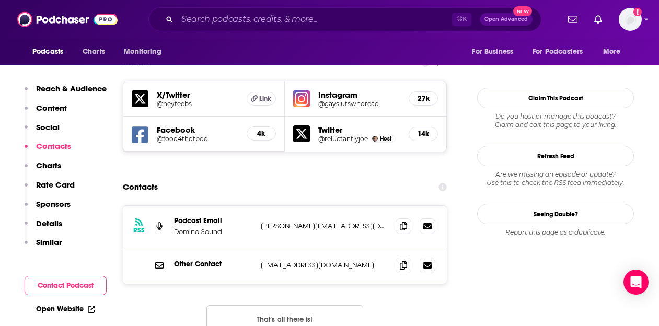
scroll to position [1090, 0]
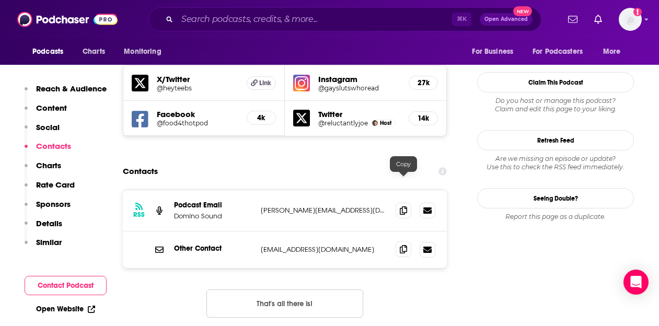
click at [403, 245] on icon at bounding box center [403, 249] width 7 height 8
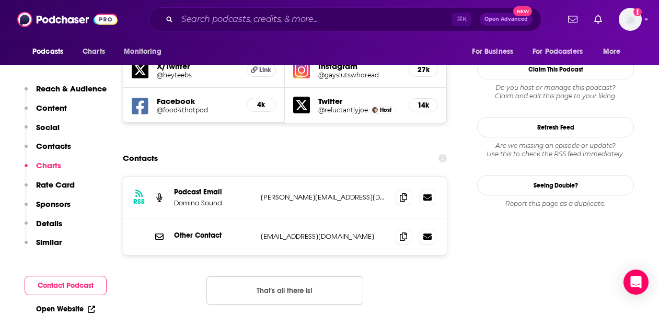
scroll to position [1104, 0]
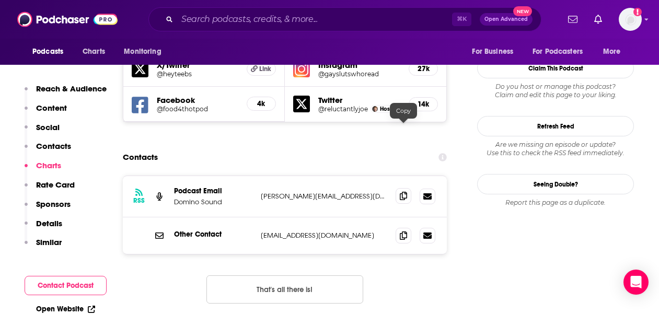
click at [400, 192] on icon at bounding box center [403, 196] width 7 height 8
